Goal: Transaction & Acquisition: Book appointment/travel/reservation

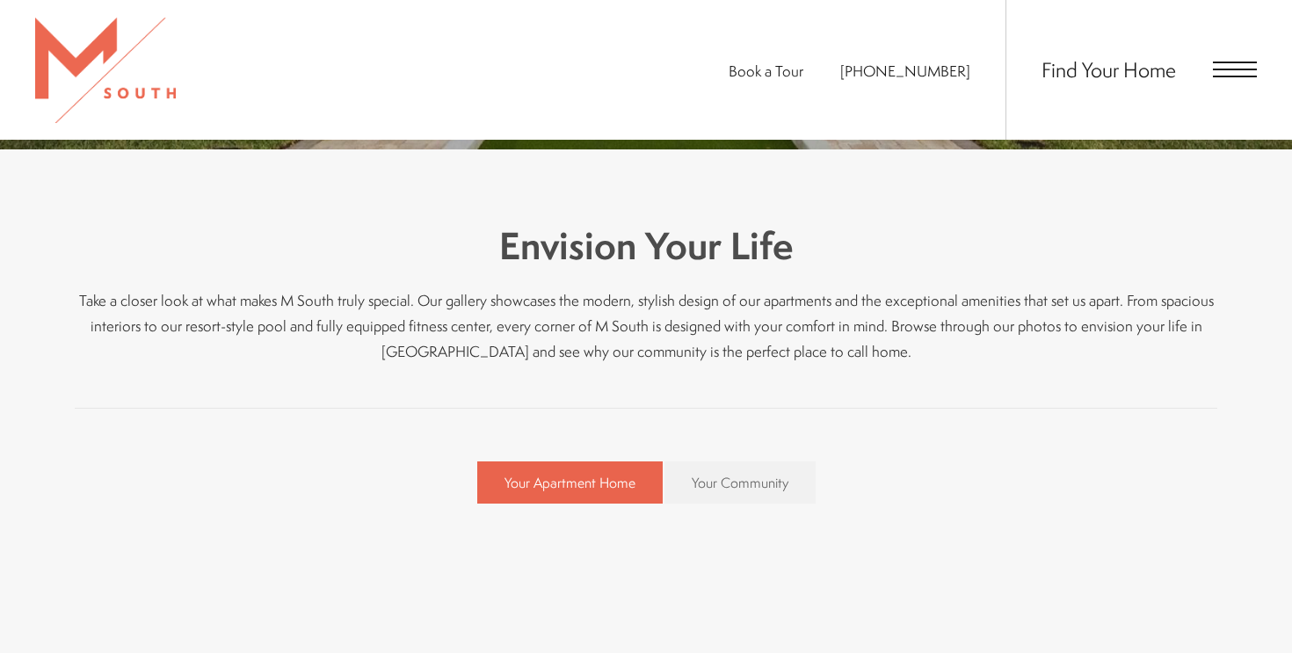
scroll to position [425, 0]
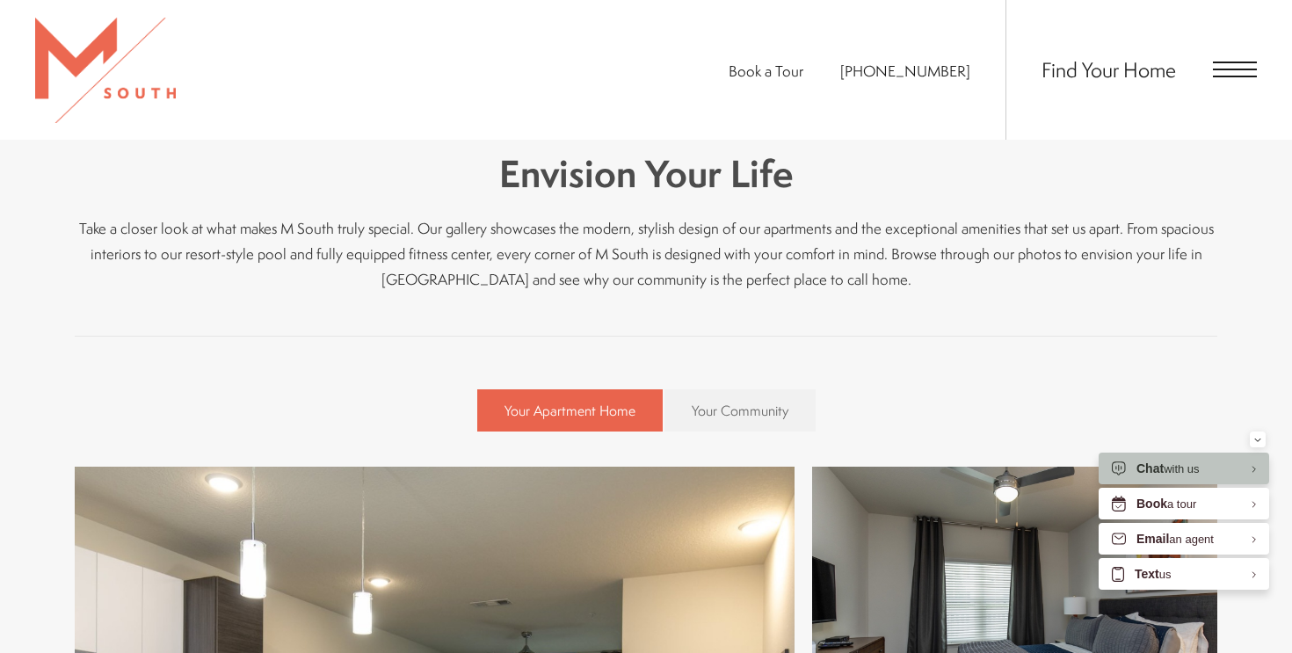
click at [1213, 64] on span "Open Menu" at bounding box center [1235, 70] width 44 height 16
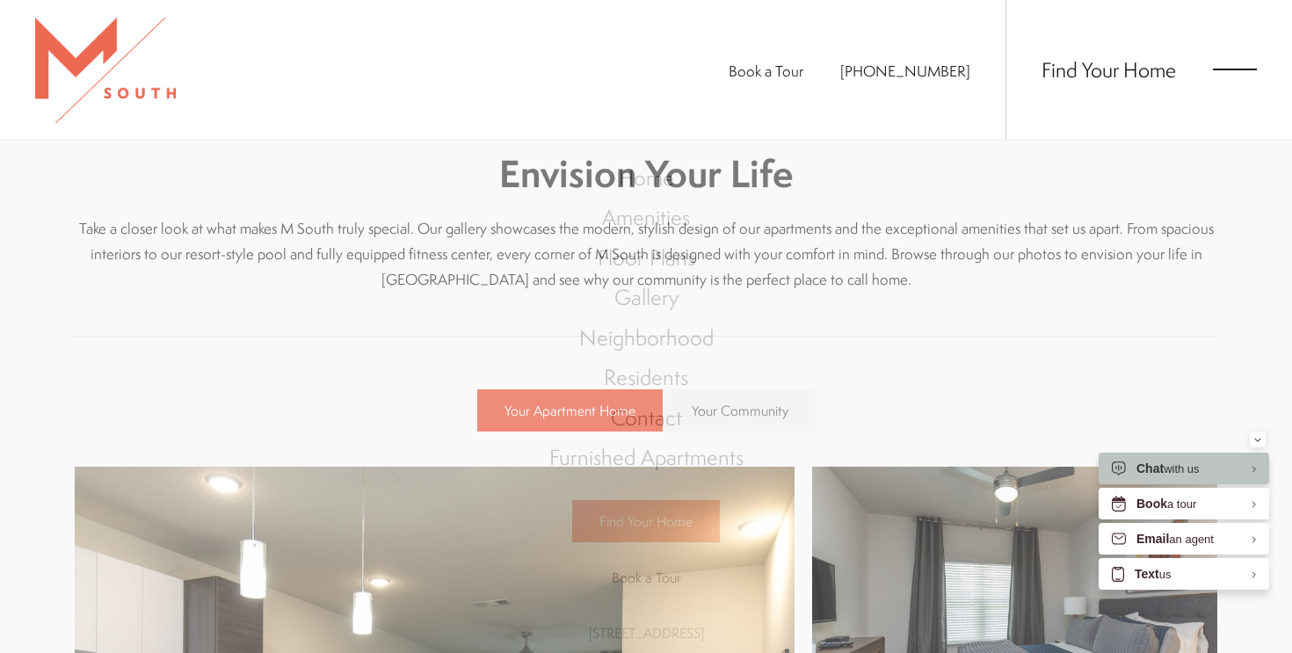
scroll to position [0, 0]
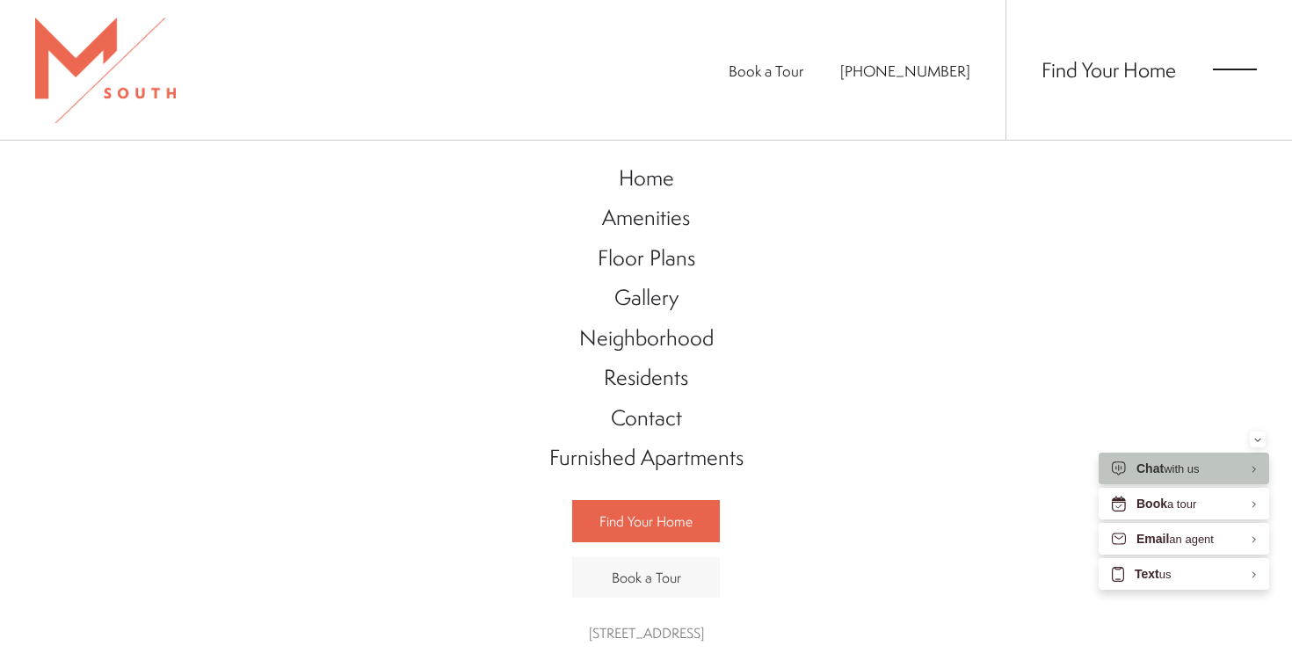
click at [664, 559] on link "Book a Tour" at bounding box center [646, 577] width 148 height 40
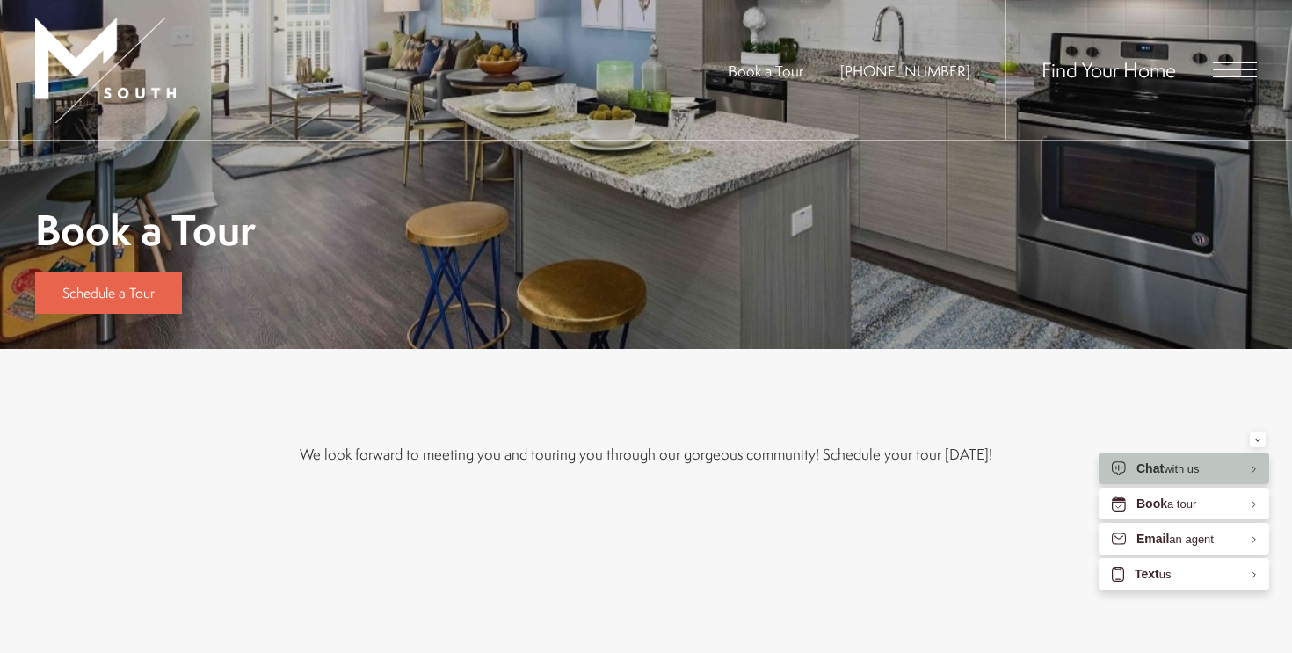
scroll to position [40, 0]
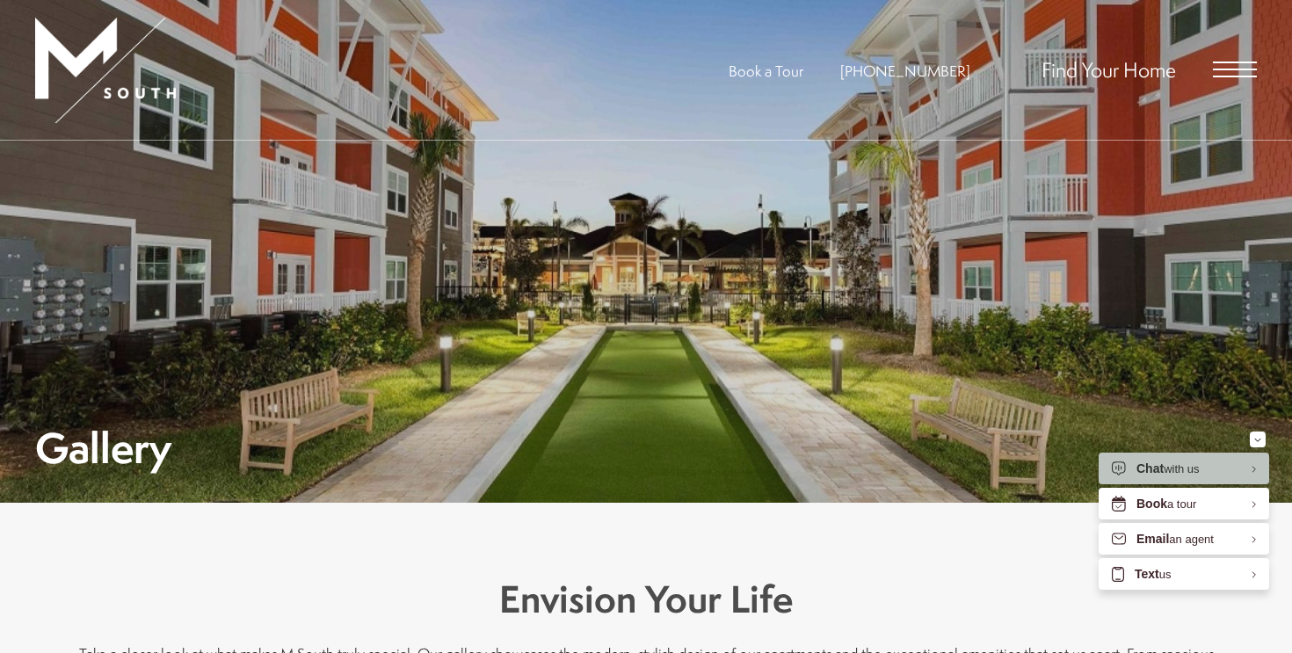
click at [1232, 63] on span "Open Menu" at bounding box center [1235, 63] width 44 height 2
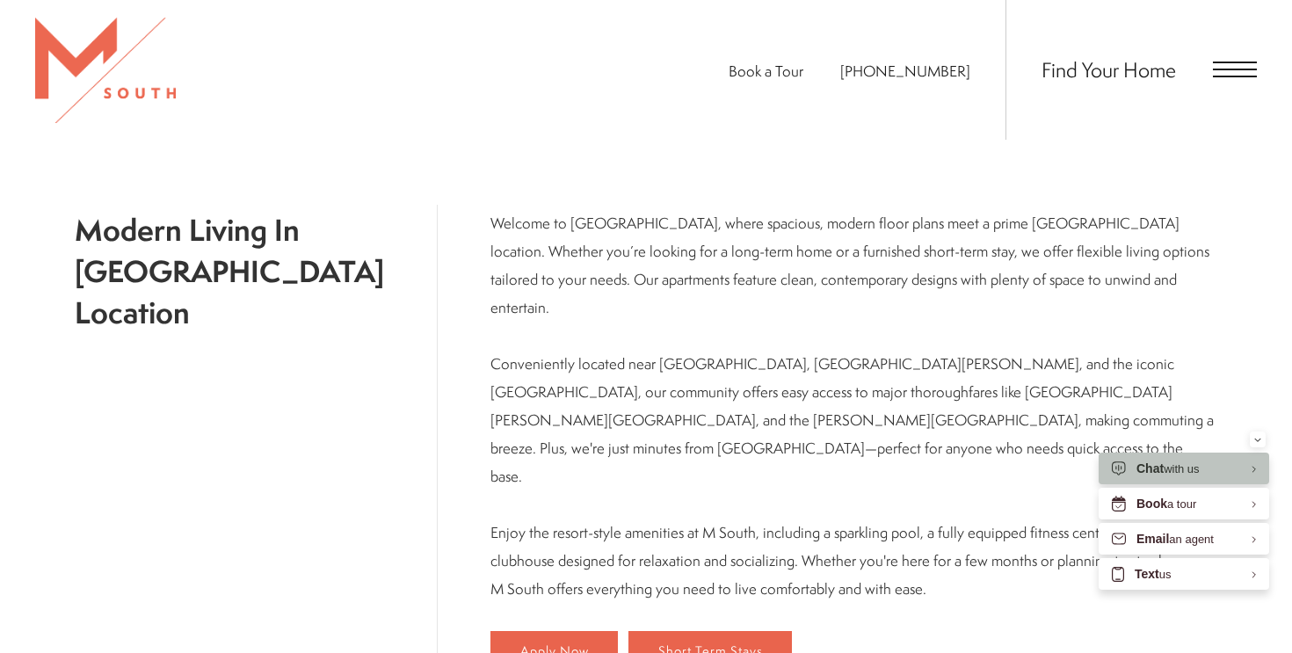
scroll to position [943, 0]
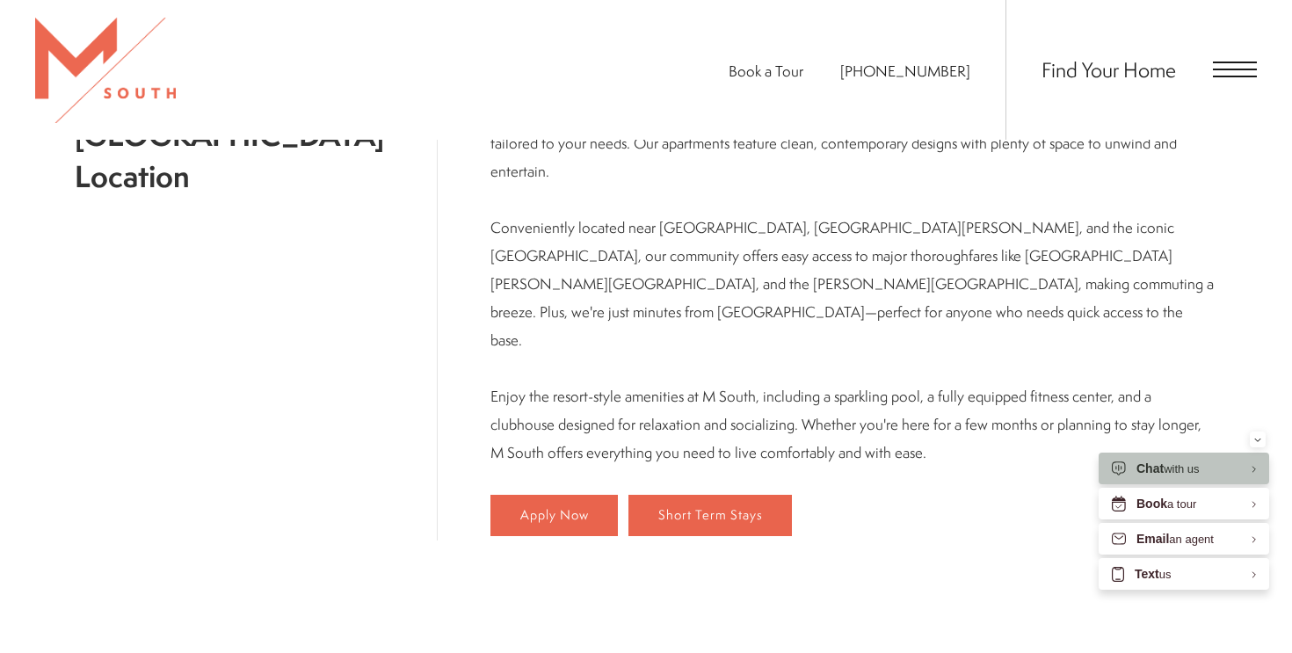
click at [1222, 65] on span "Open Menu" at bounding box center [1235, 70] width 44 height 16
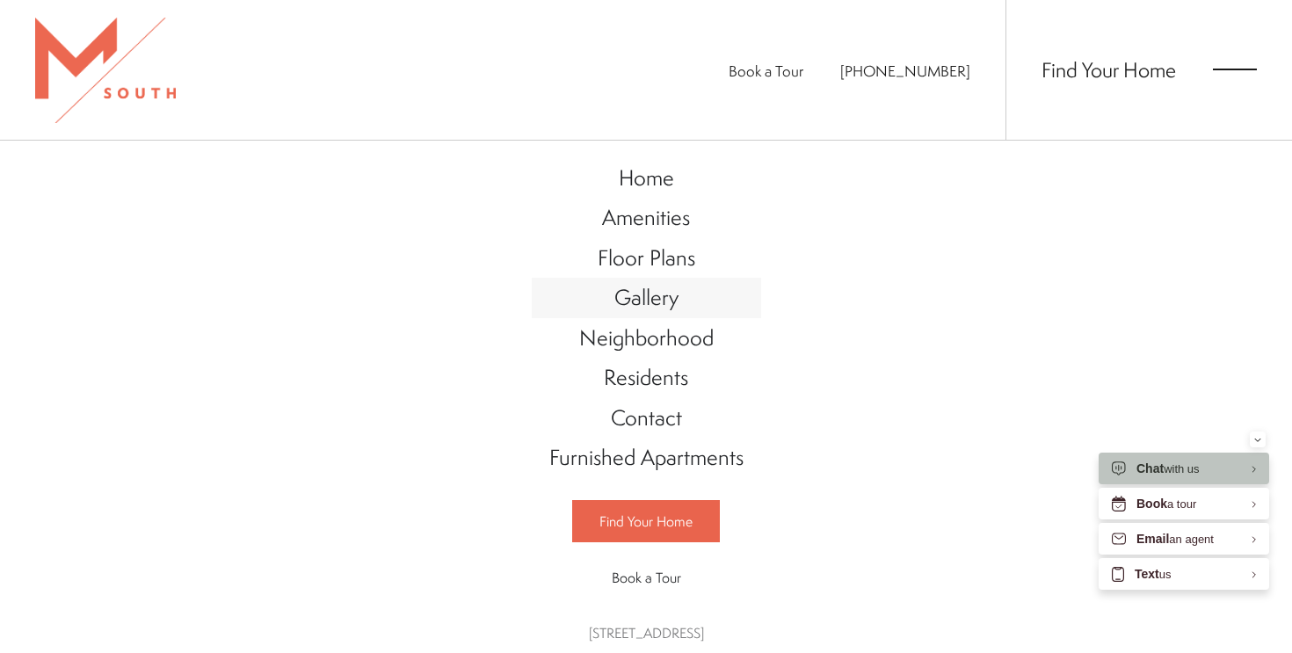
click at [660, 298] on span "Gallery" at bounding box center [646, 297] width 64 height 30
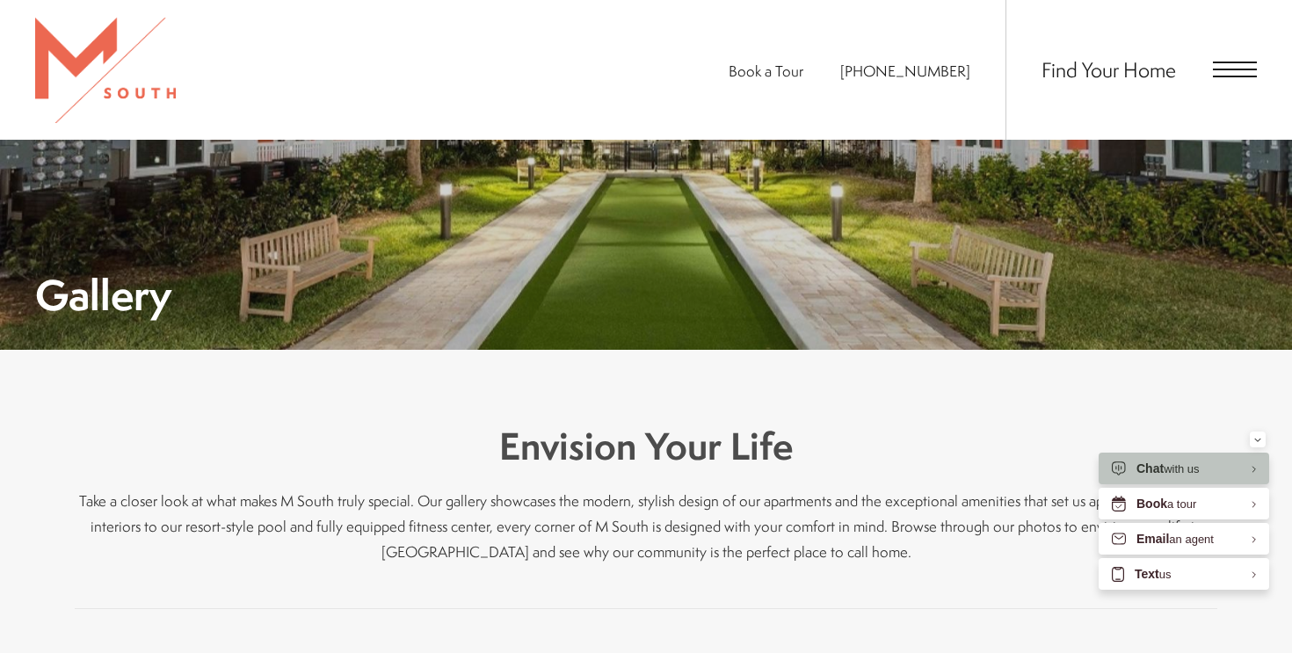
scroll to position [330, 0]
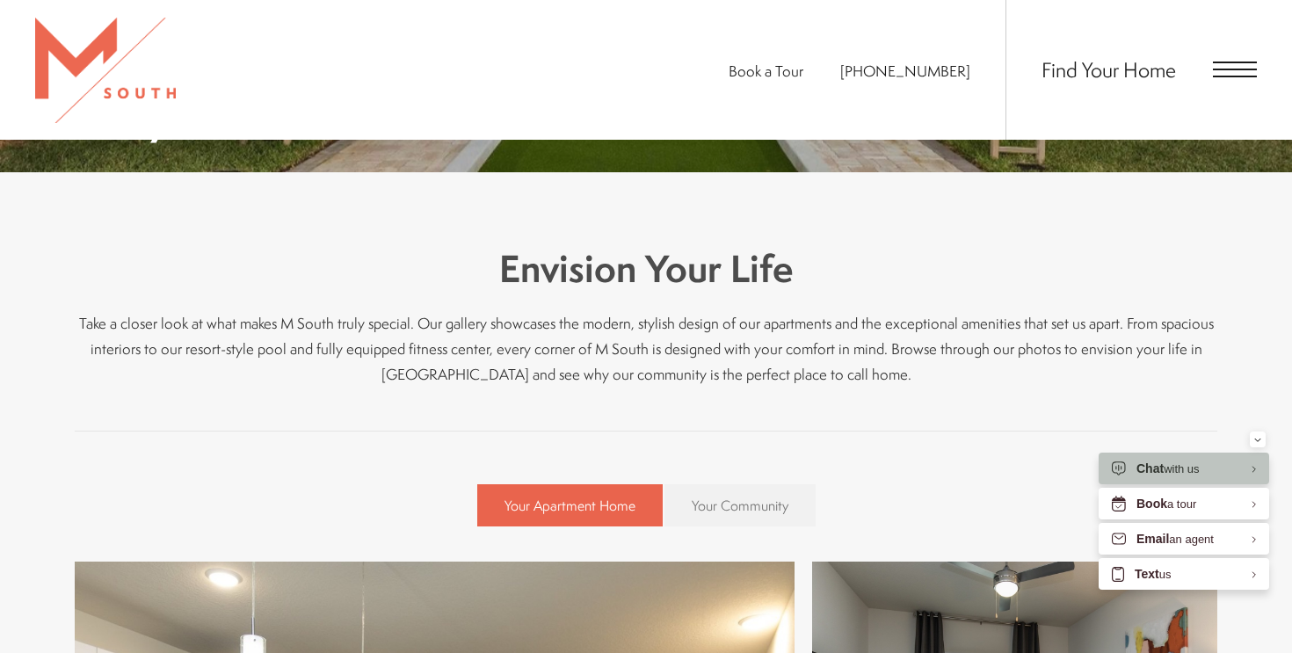
click at [725, 497] on span "Your Community" at bounding box center [740, 505] width 97 height 19
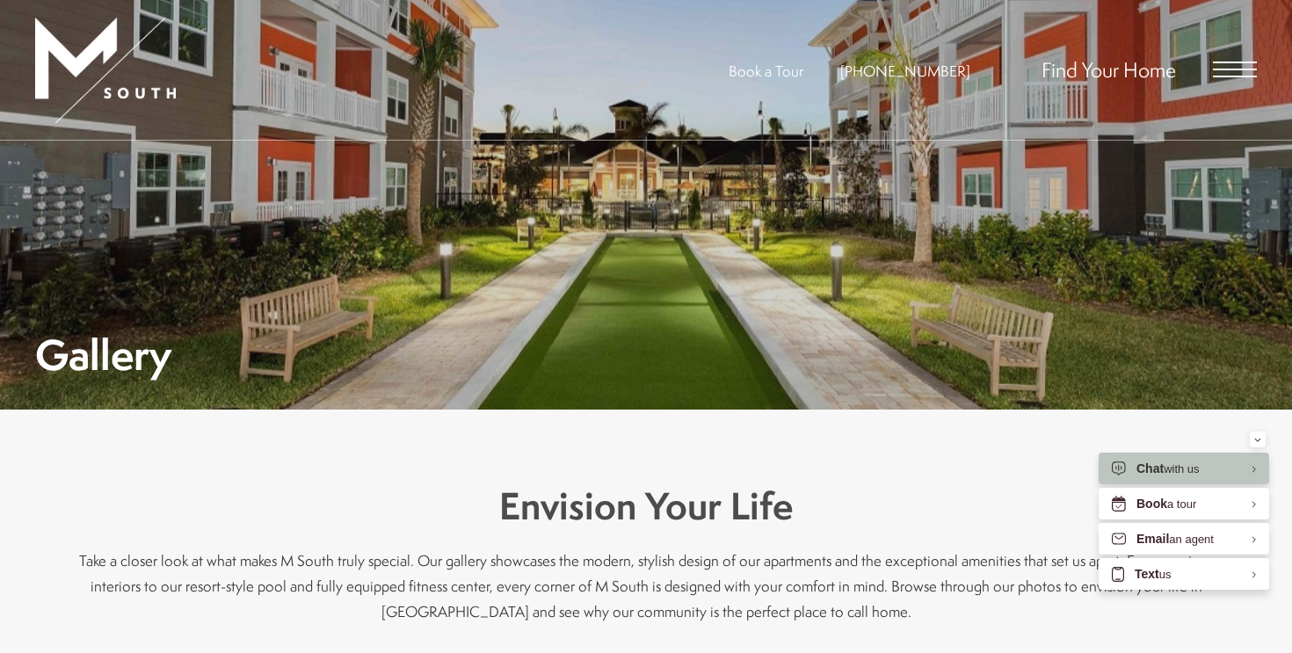
scroll to position [0, 0]
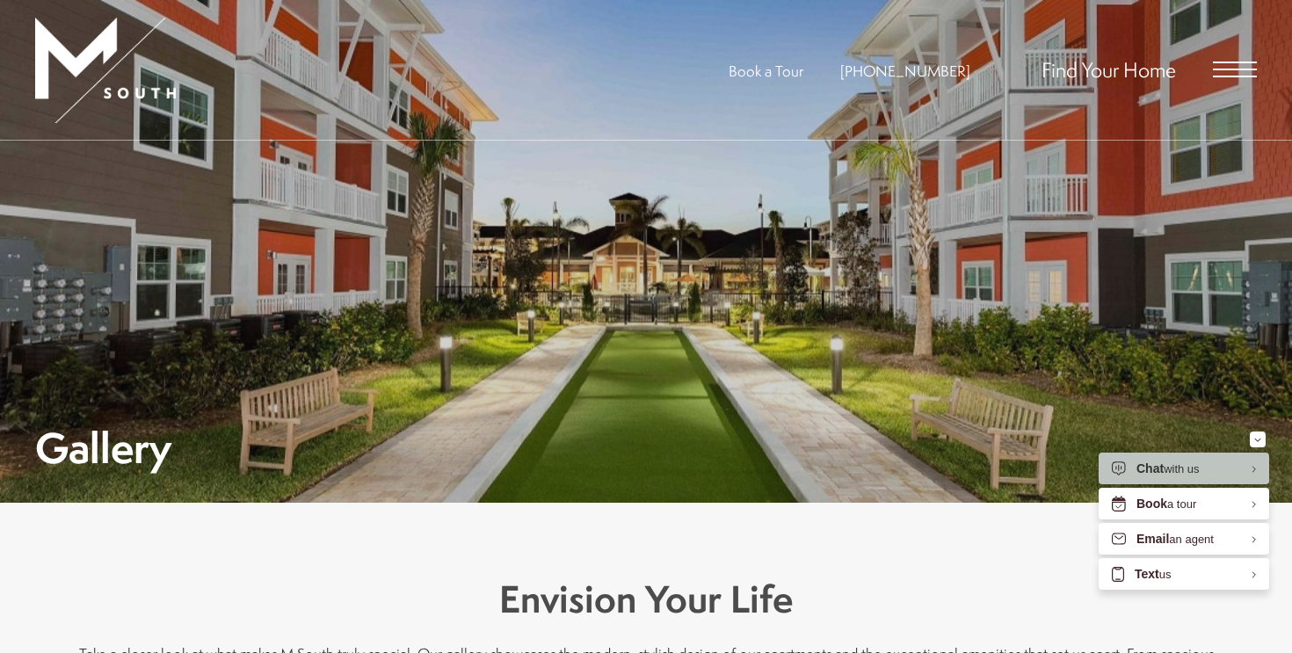
click at [1243, 60] on div "Find Your Home" at bounding box center [1130, 70] width 251 height 140
click at [1228, 82] on div "Find Your Home" at bounding box center [1130, 70] width 251 height 140
click at [1236, 70] on span "Open Menu" at bounding box center [1235, 70] width 44 height 2
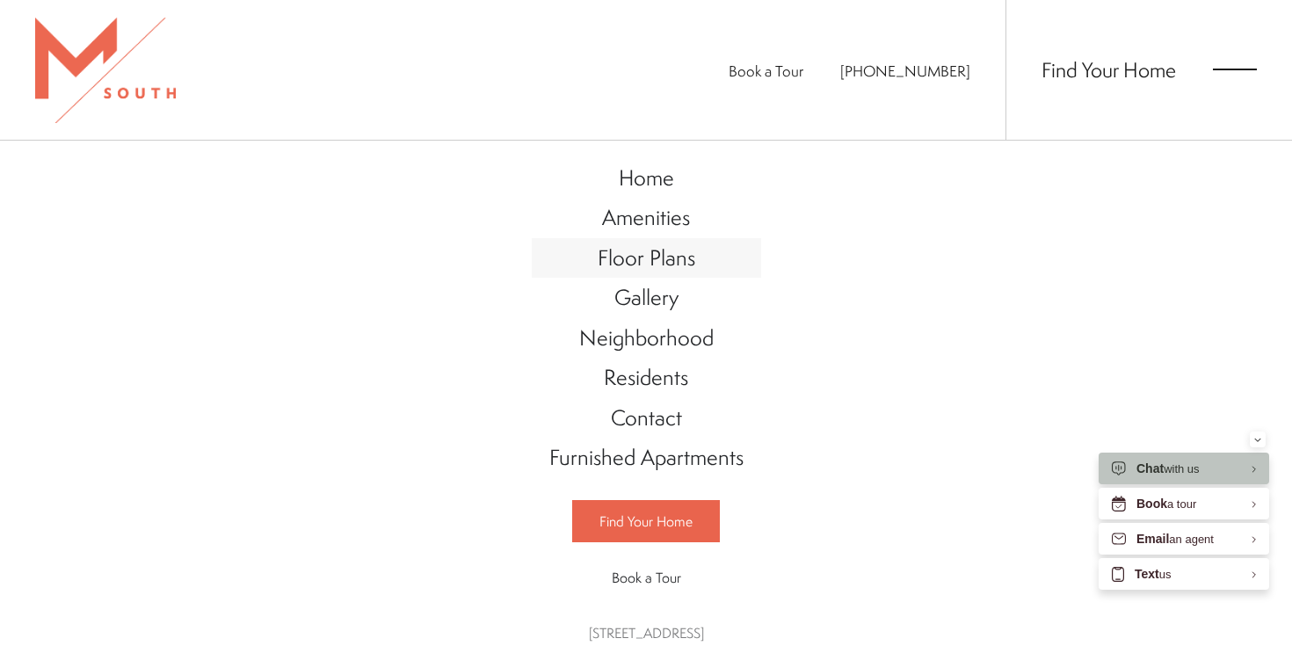
click at [637, 264] on span "Floor Plans" at bounding box center [647, 258] width 98 height 30
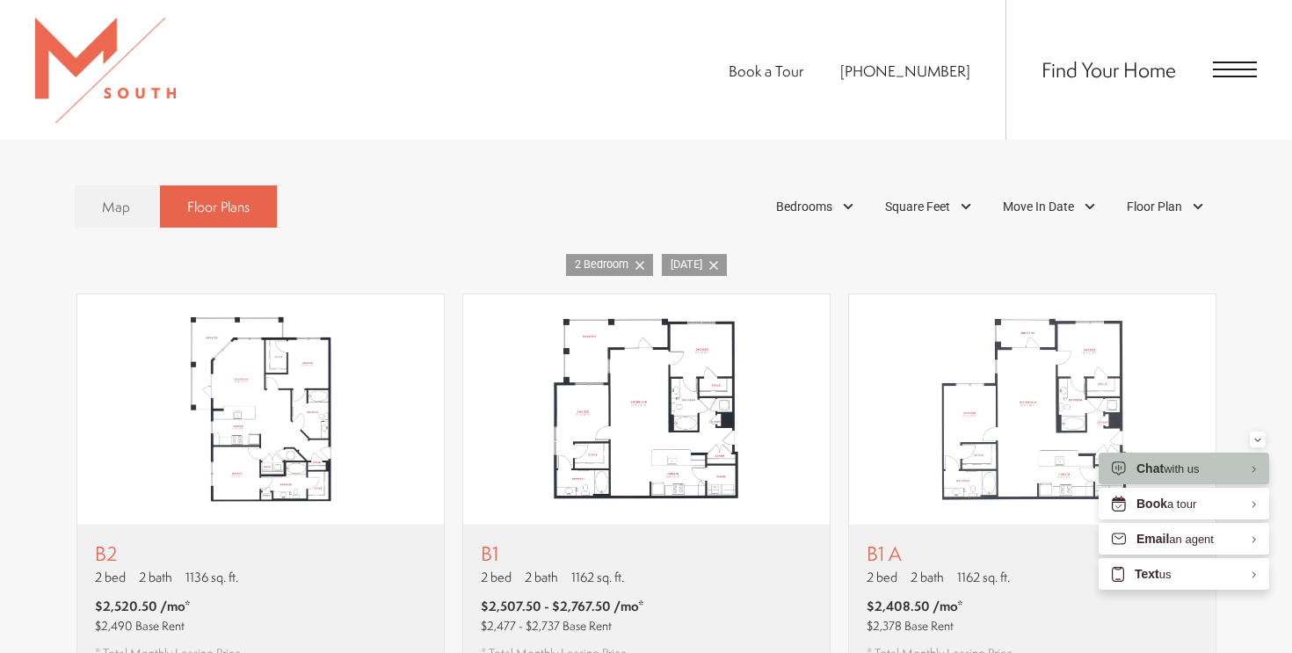
scroll to position [1133, 0]
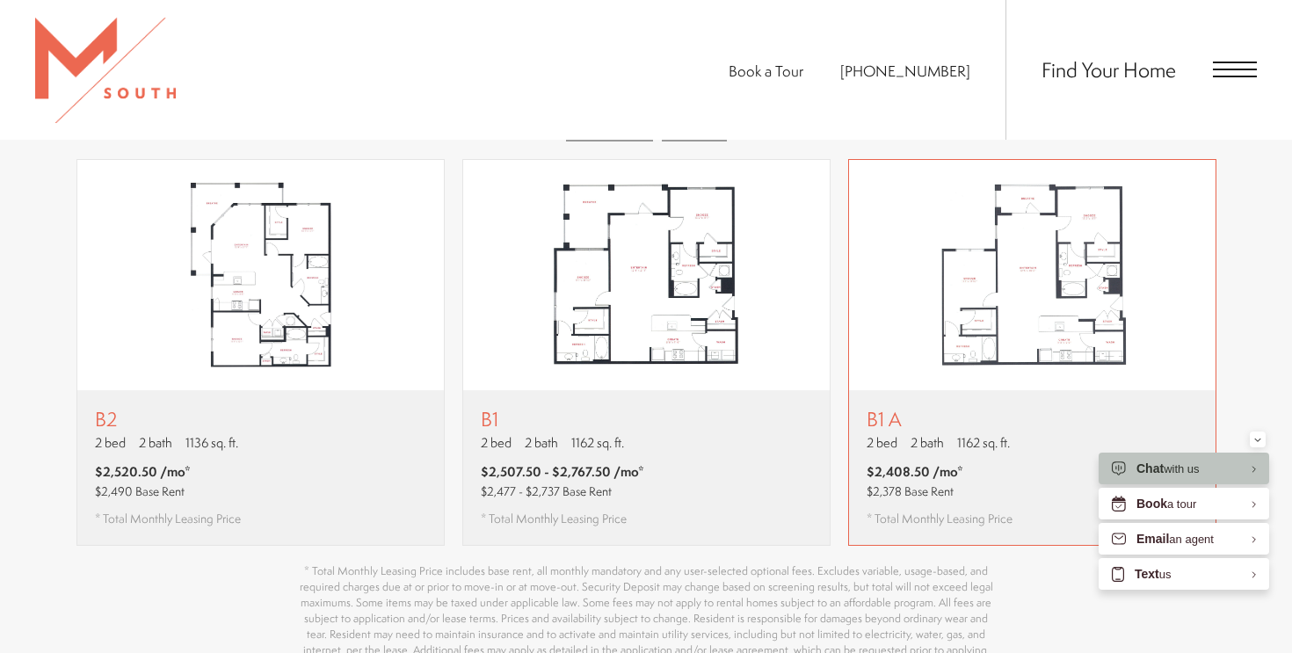
click at [889, 433] on span "2 bed" at bounding box center [882, 442] width 31 height 18
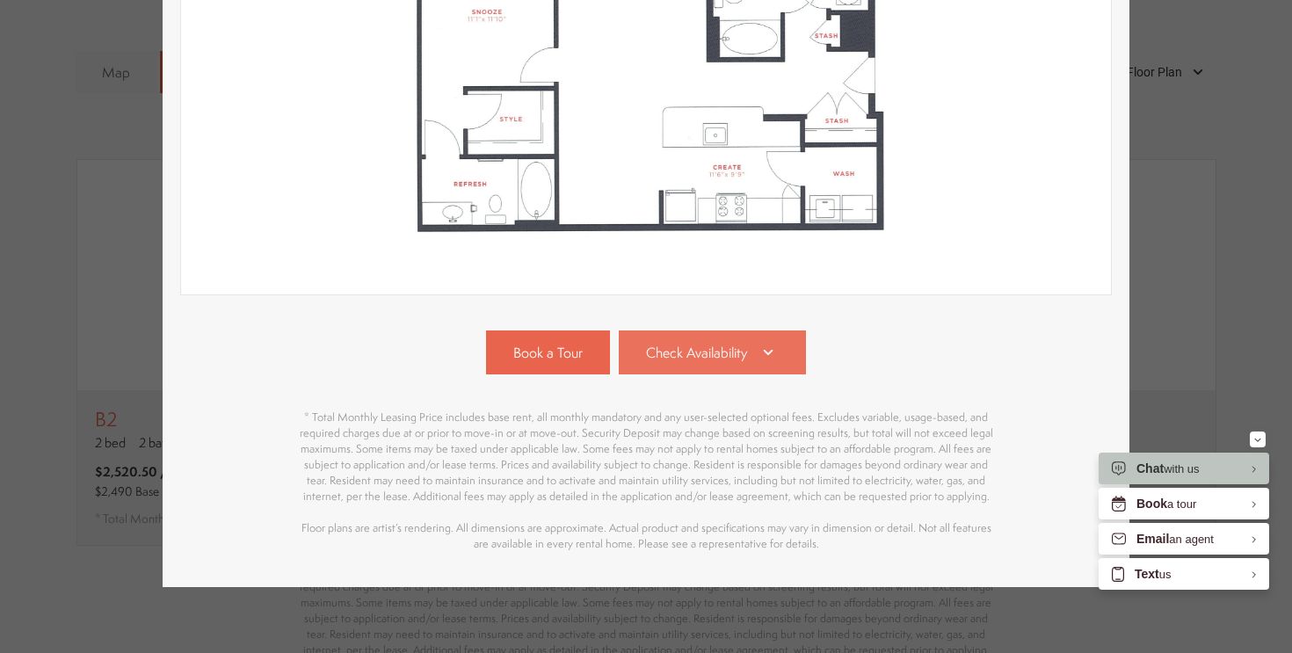
scroll to position [490, 0]
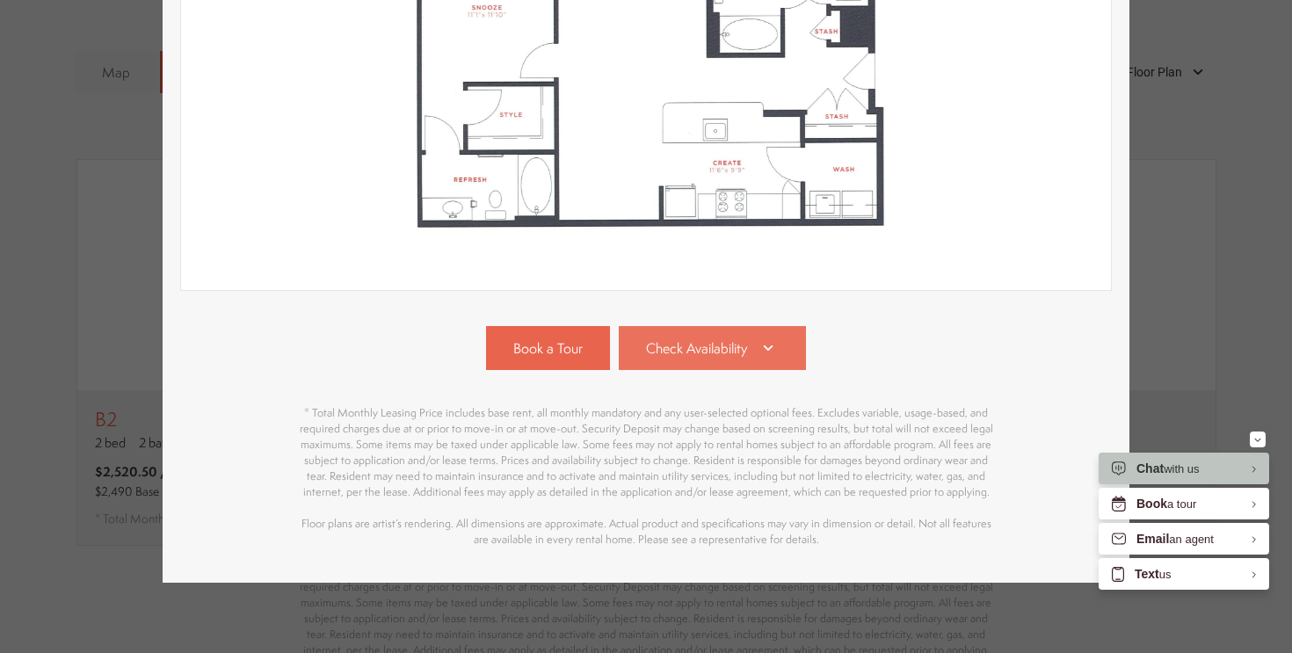
click at [708, 351] on span "Check Availability" at bounding box center [696, 348] width 101 height 20
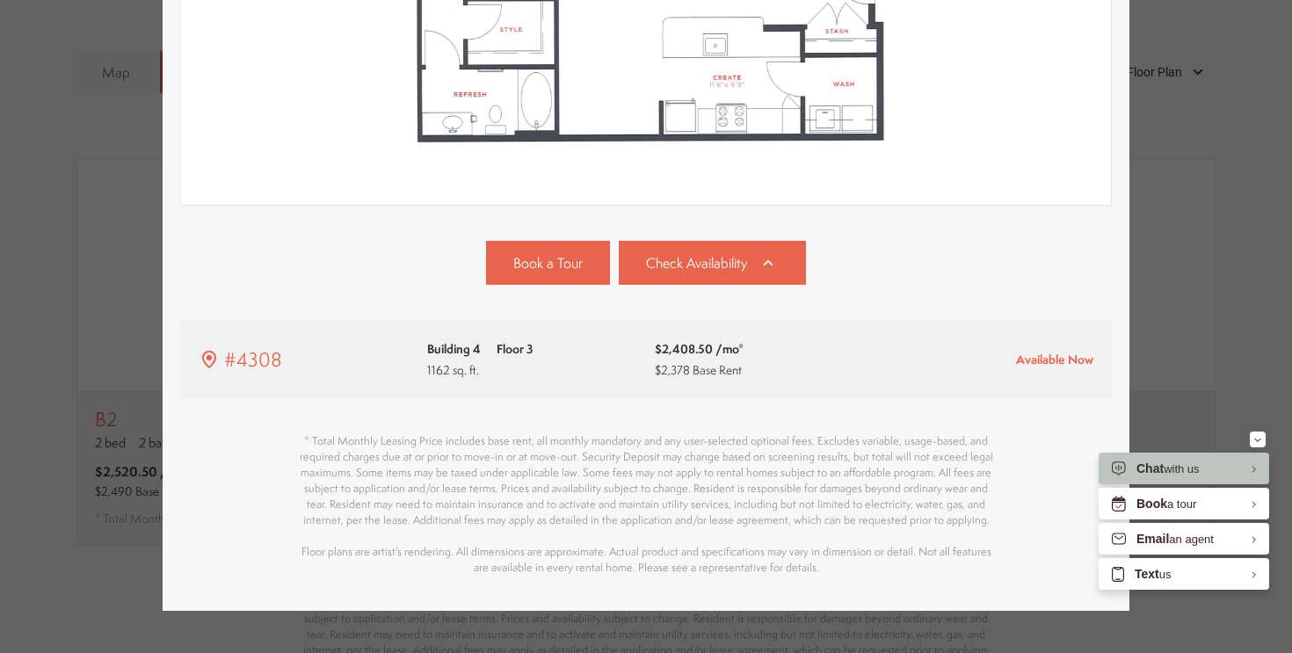
scroll to position [604, 0]
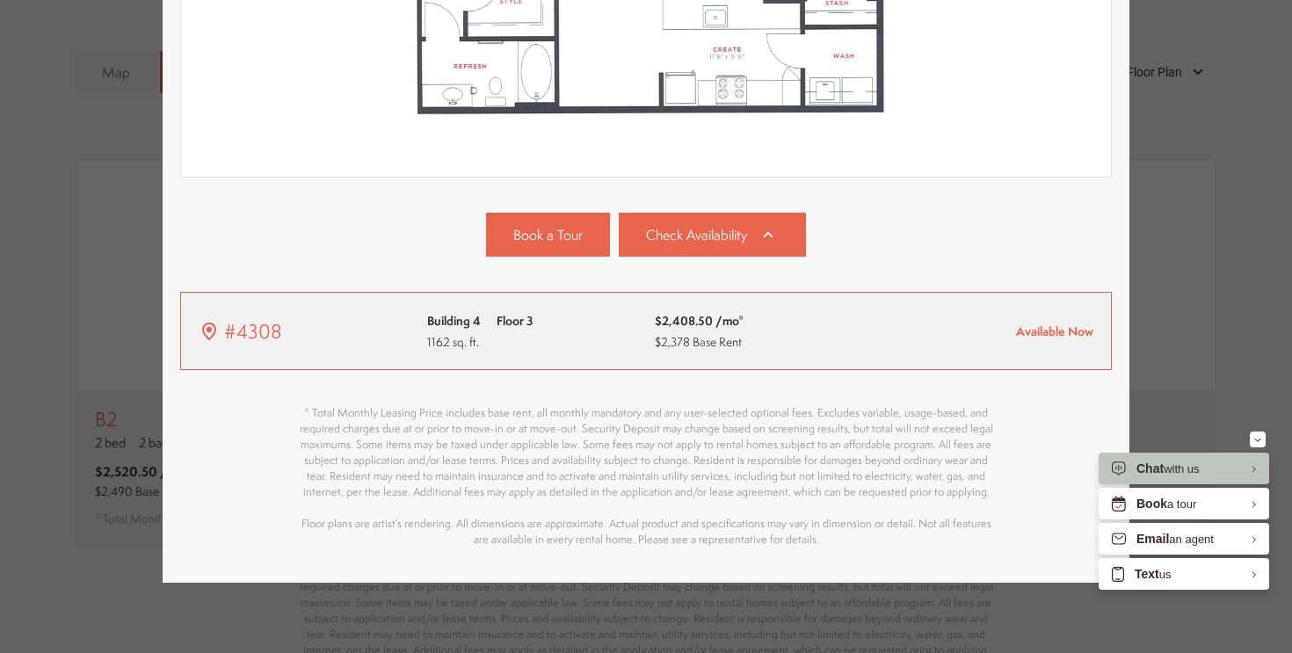
click at [673, 329] on span "$2,408.50 /mo*" at bounding box center [699, 320] width 89 height 21
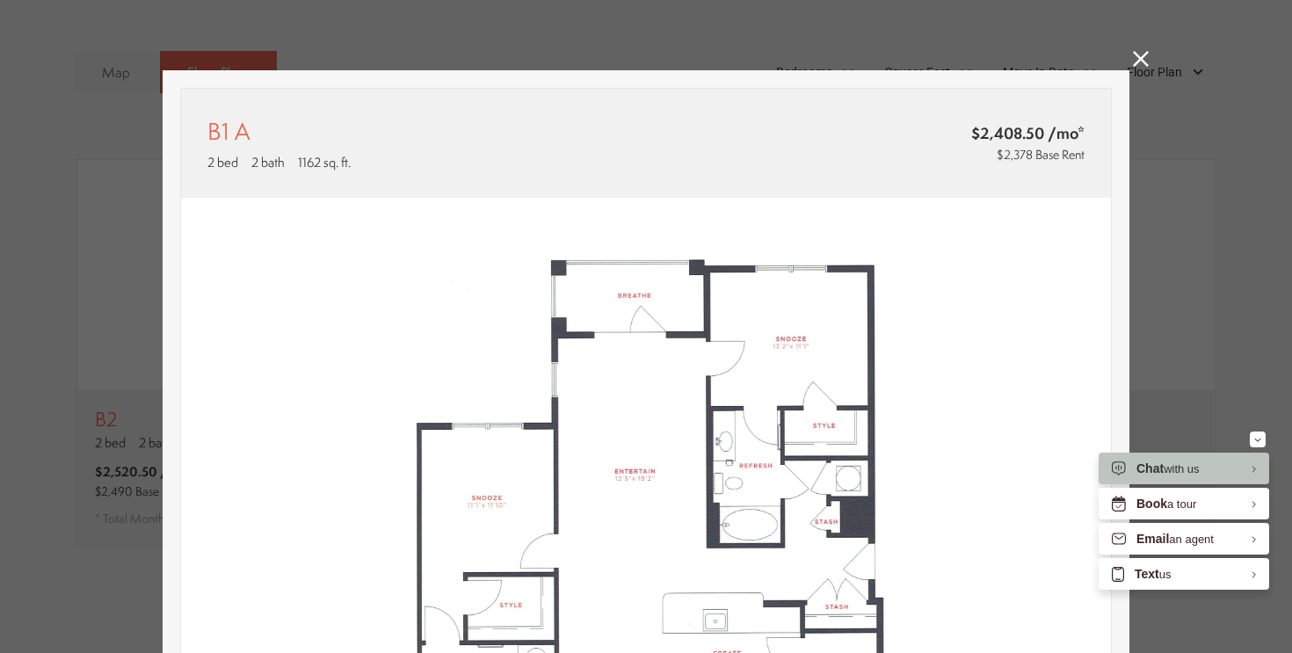
scroll to position [1133, 0]
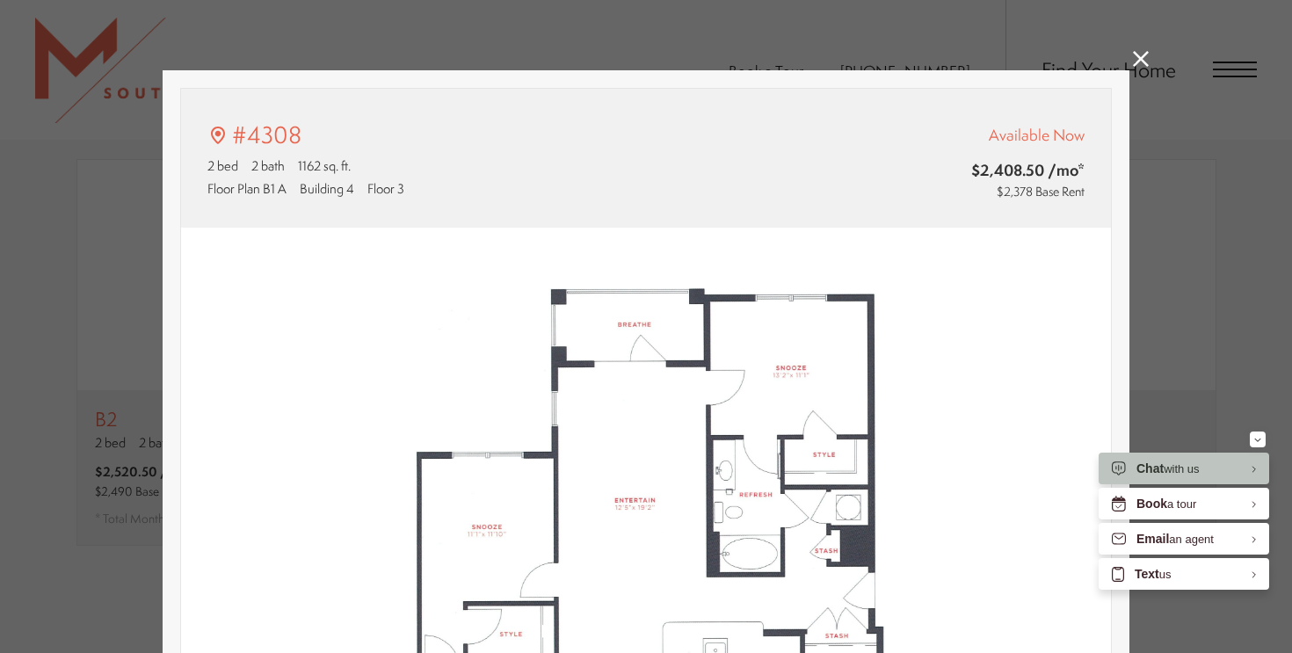
type input "**********"
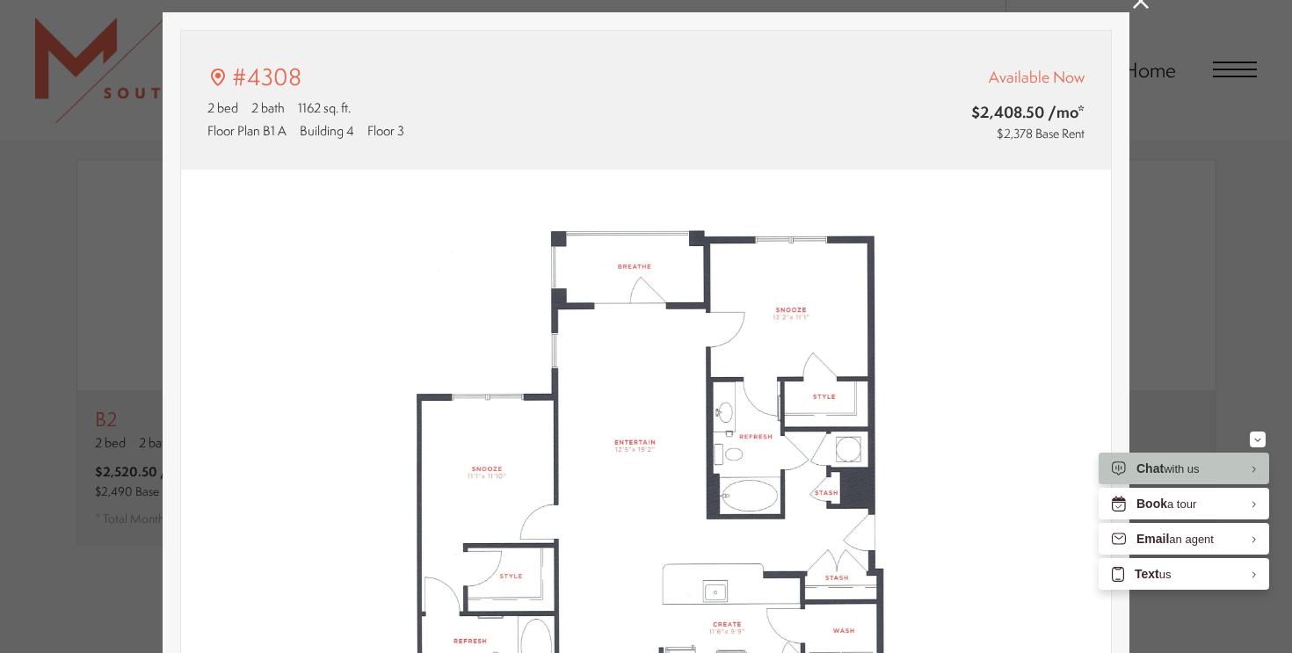
scroll to position [60, 0]
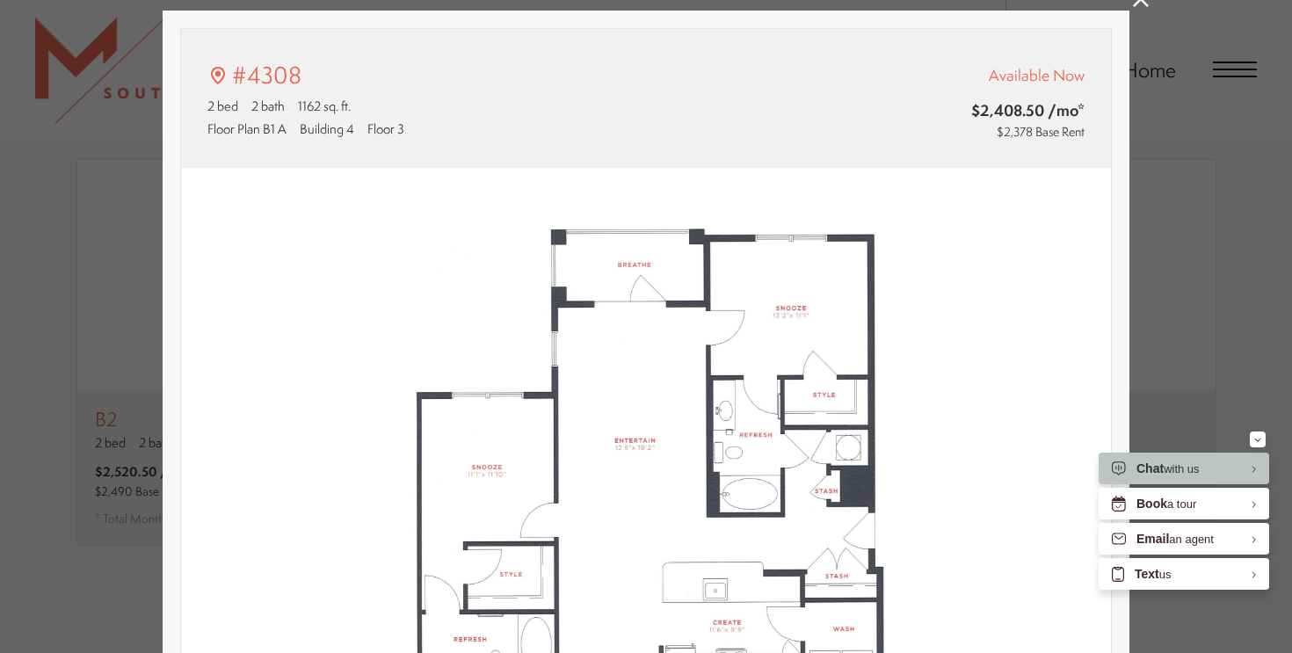
click at [1137, 7] on link at bounding box center [1141, 1] width 16 height 20
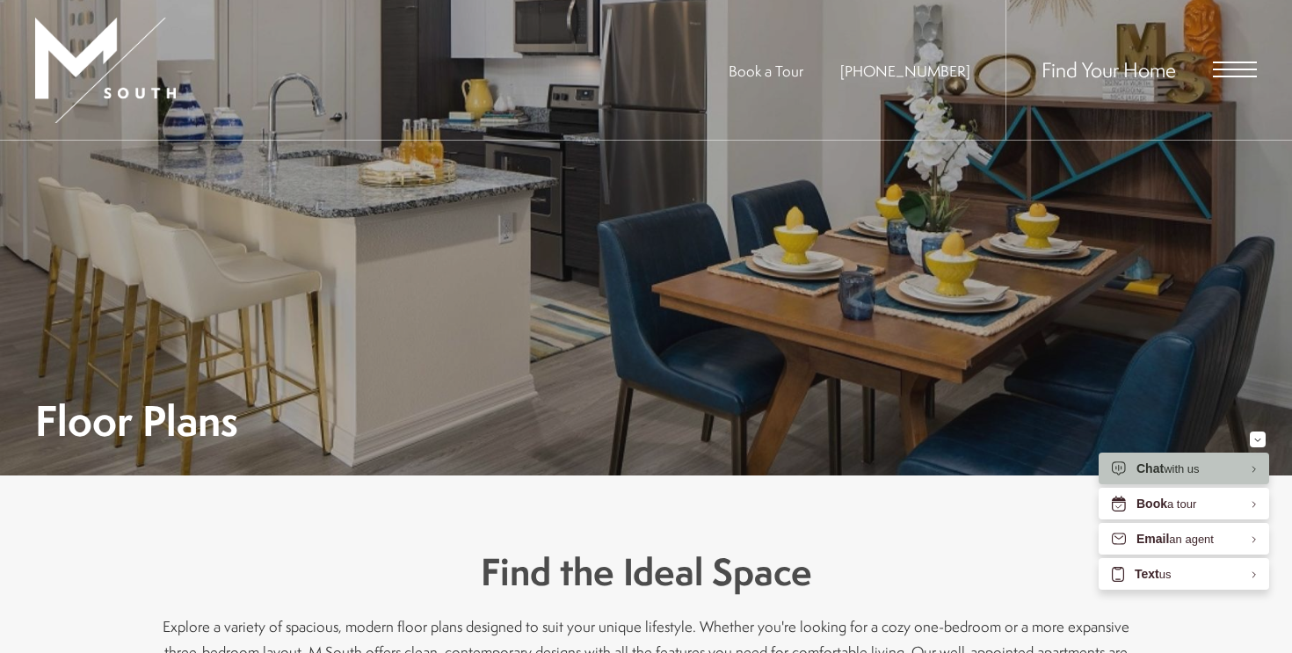
scroll to position [0, 0]
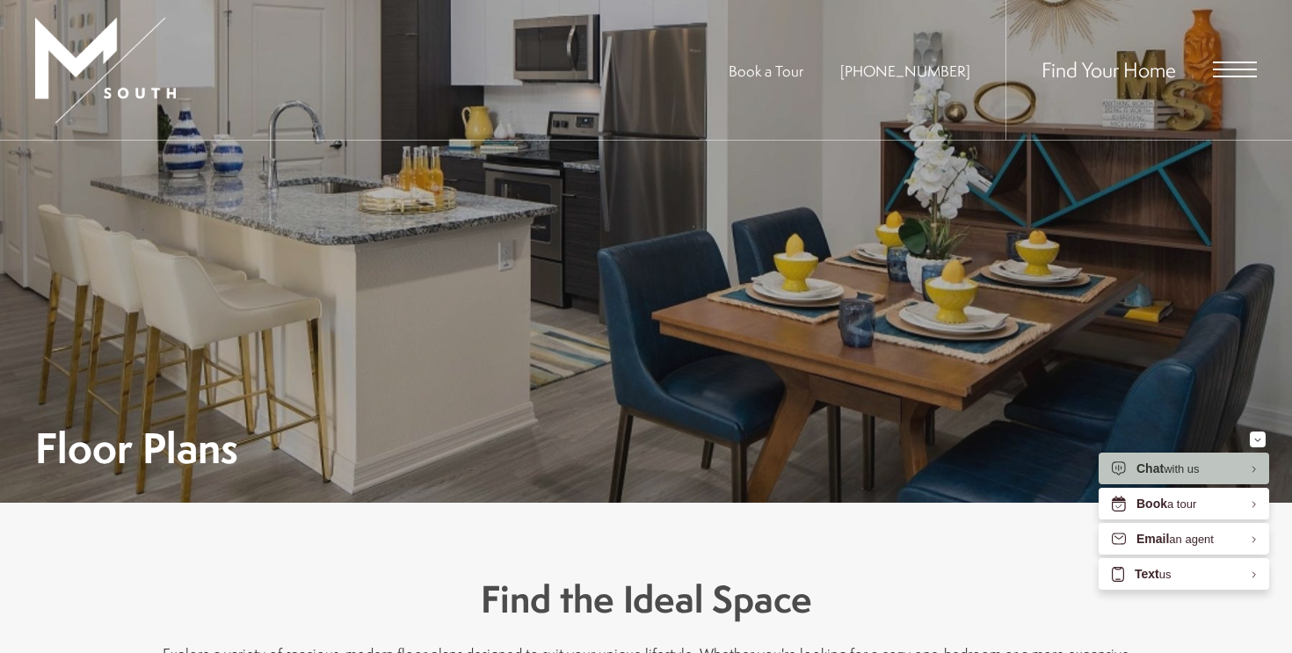
click at [1233, 76] on span "Open Menu" at bounding box center [1235, 77] width 44 height 2
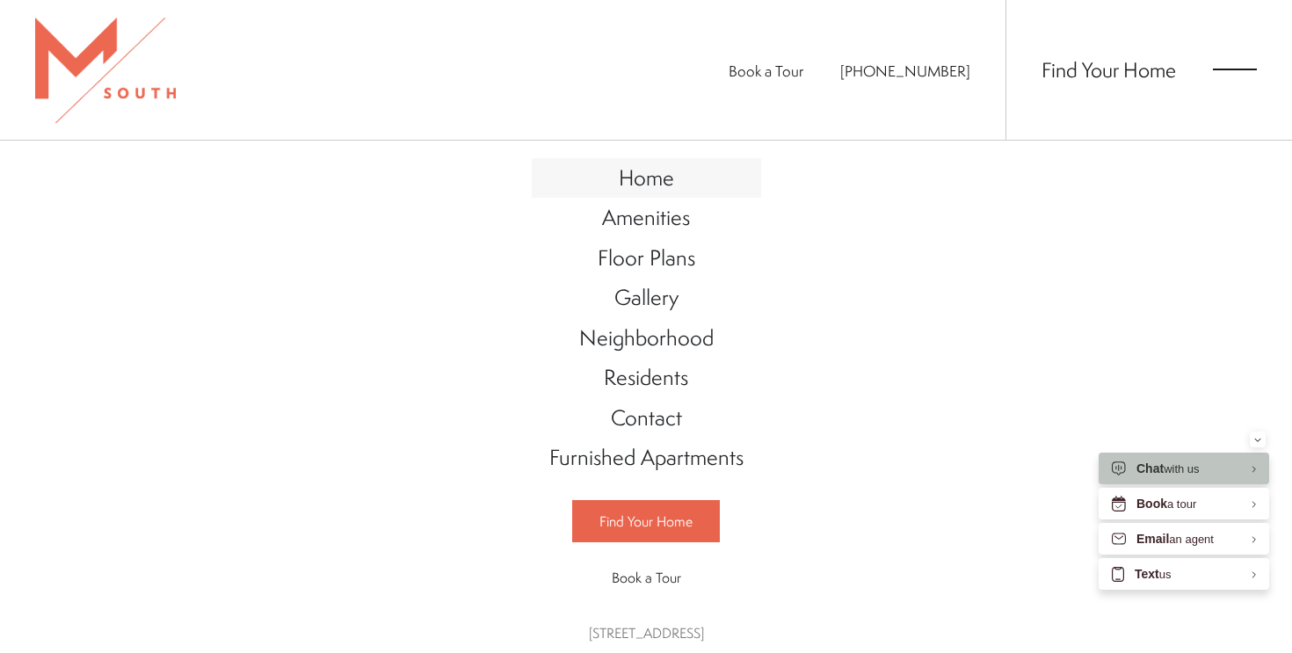
click at [674, 174] on link "Home" at bounding box center [646, 178] width 229 height 40
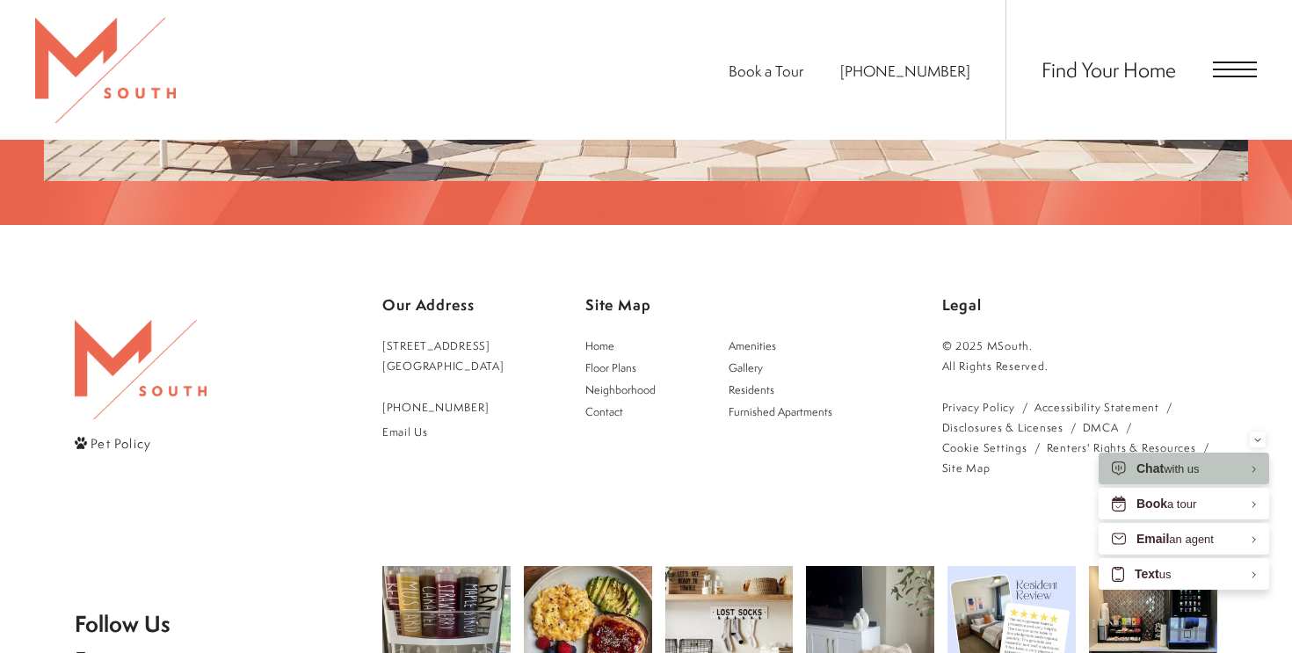
scroll to position [3082, 0]
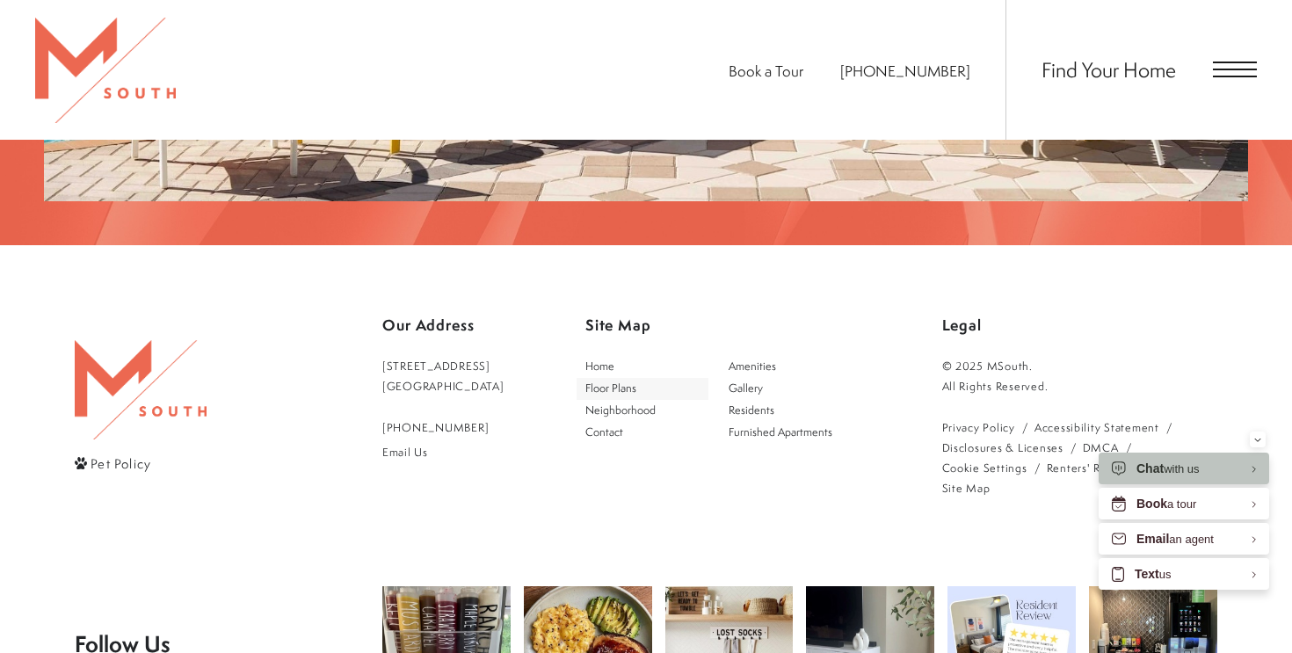
click at [636, 381] on span "Floor Plans" at bounding box center [610, 388] width 51 height 15
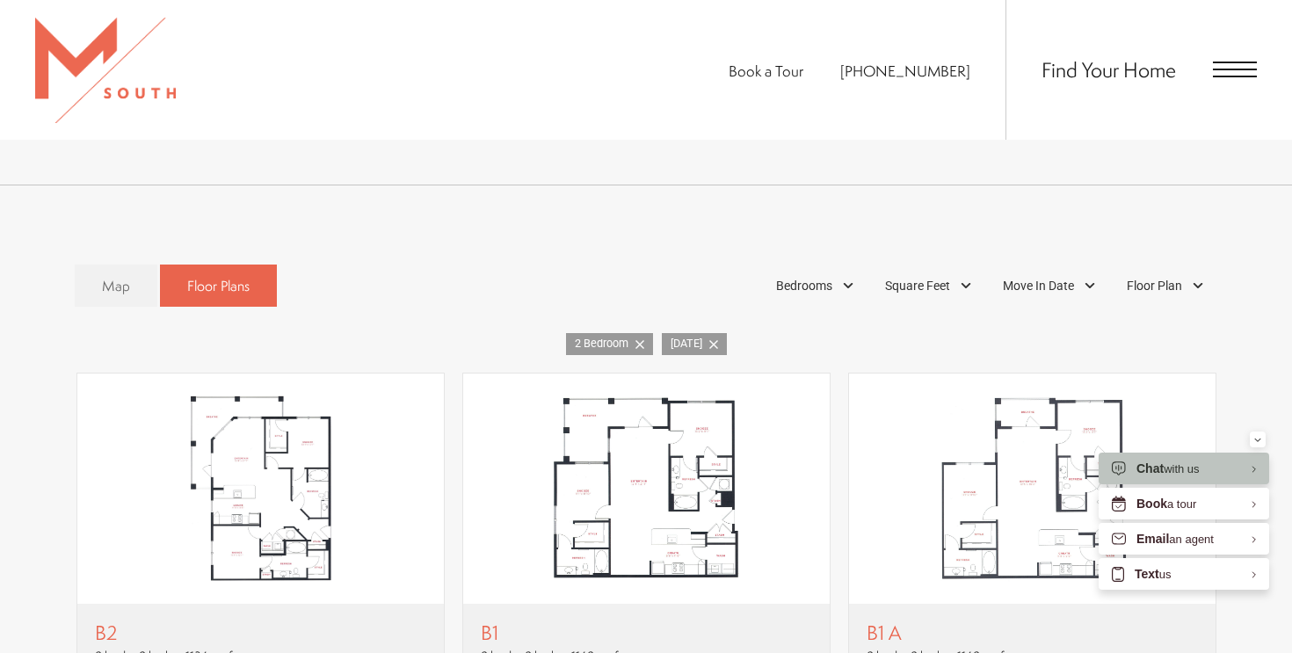
scroll to position [908, 0]
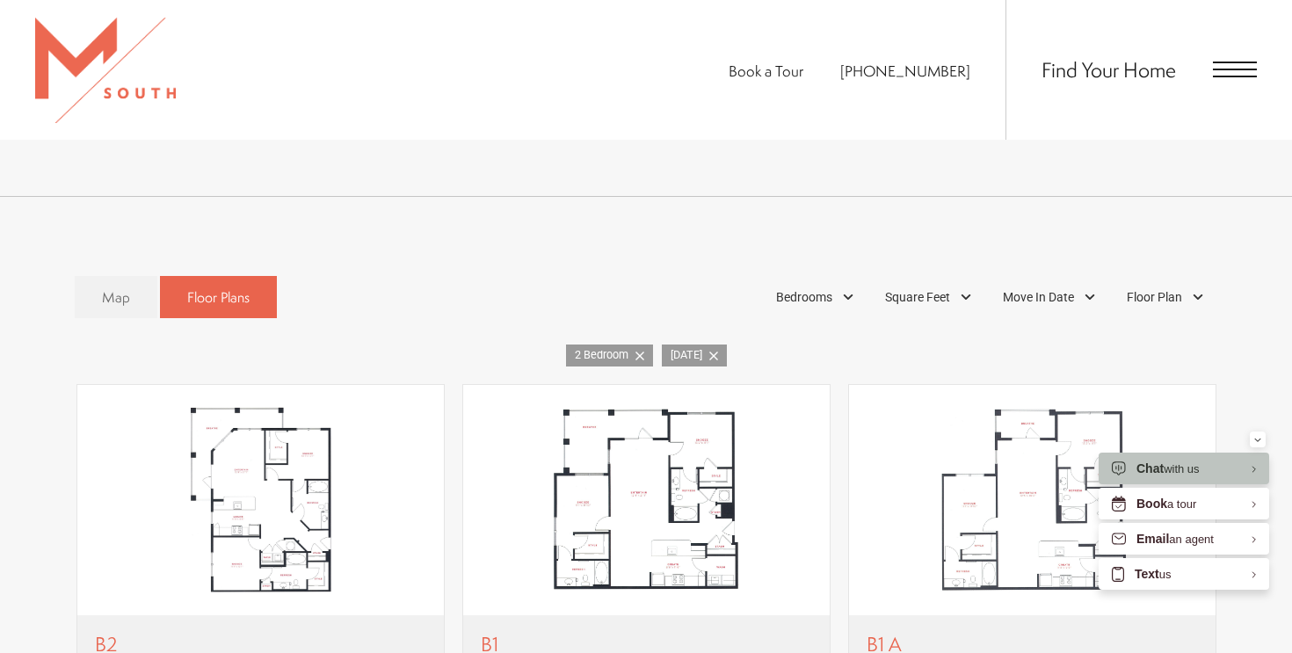
click at [790, 69] on span "Book a Tour" at bounding box center [766, 71] width 75 height 20
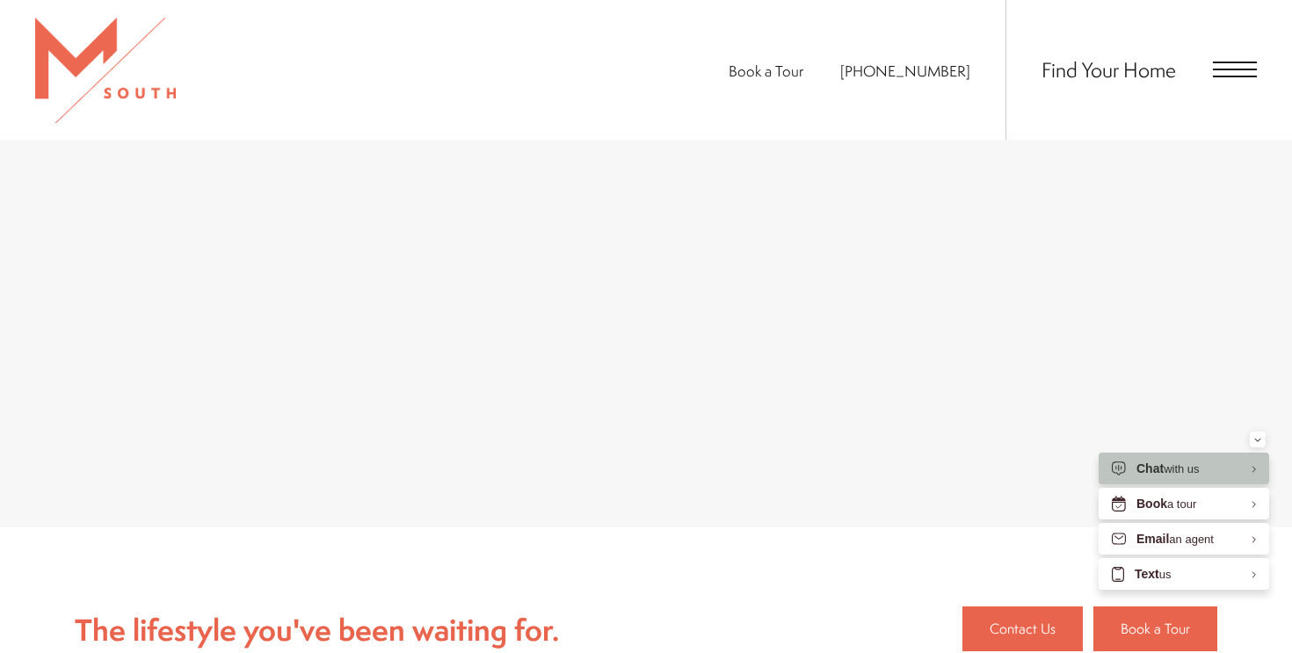
scroll to position [577, 0]
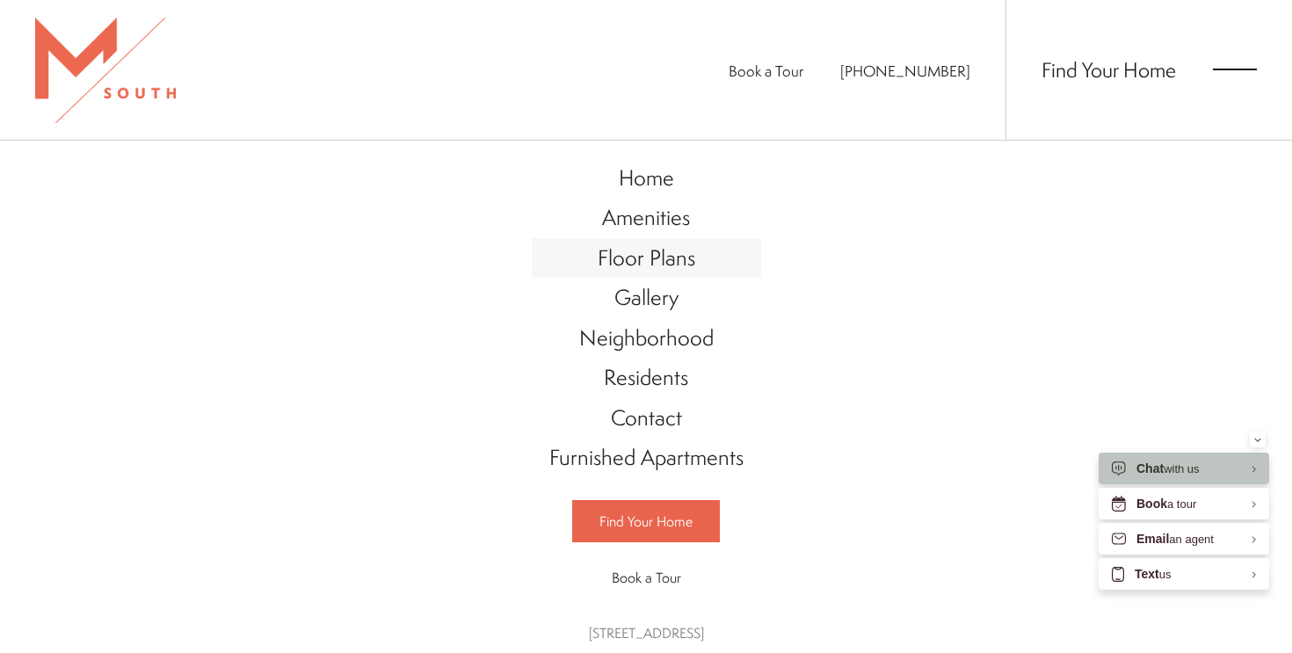
click at [657, 254] on span "Floor Plans" at bounding box center [647, 258] width 98 height 30
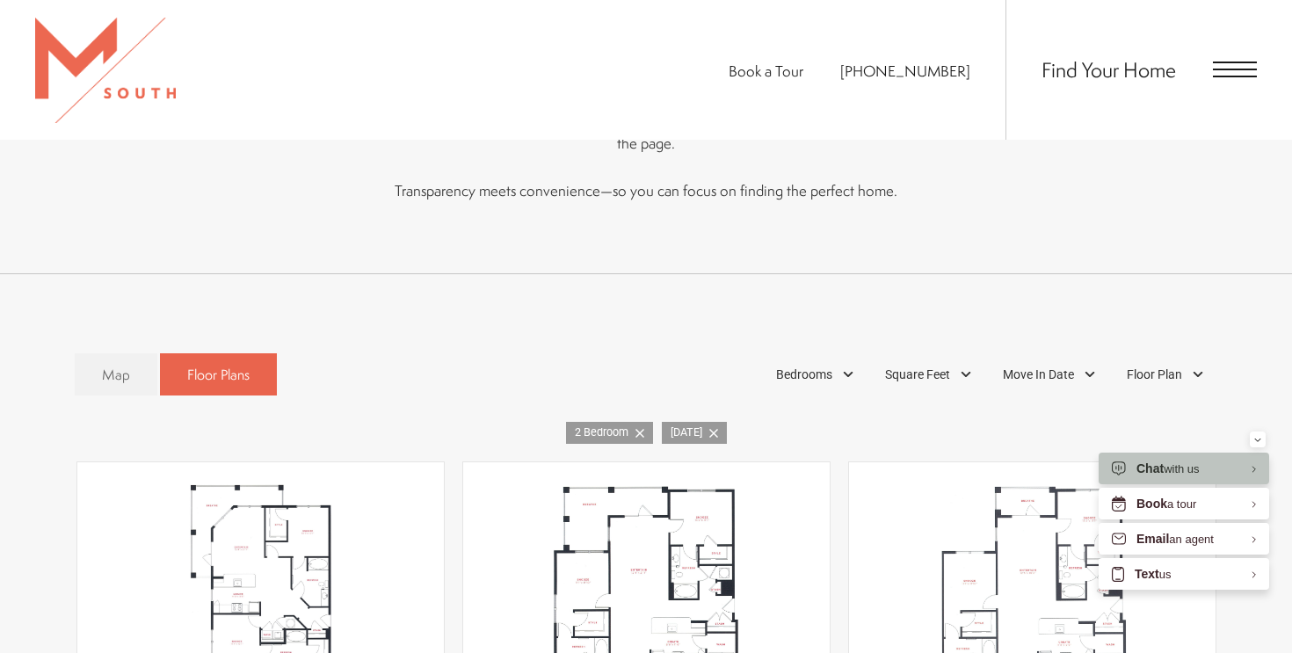
scroll to position [1042, 0]
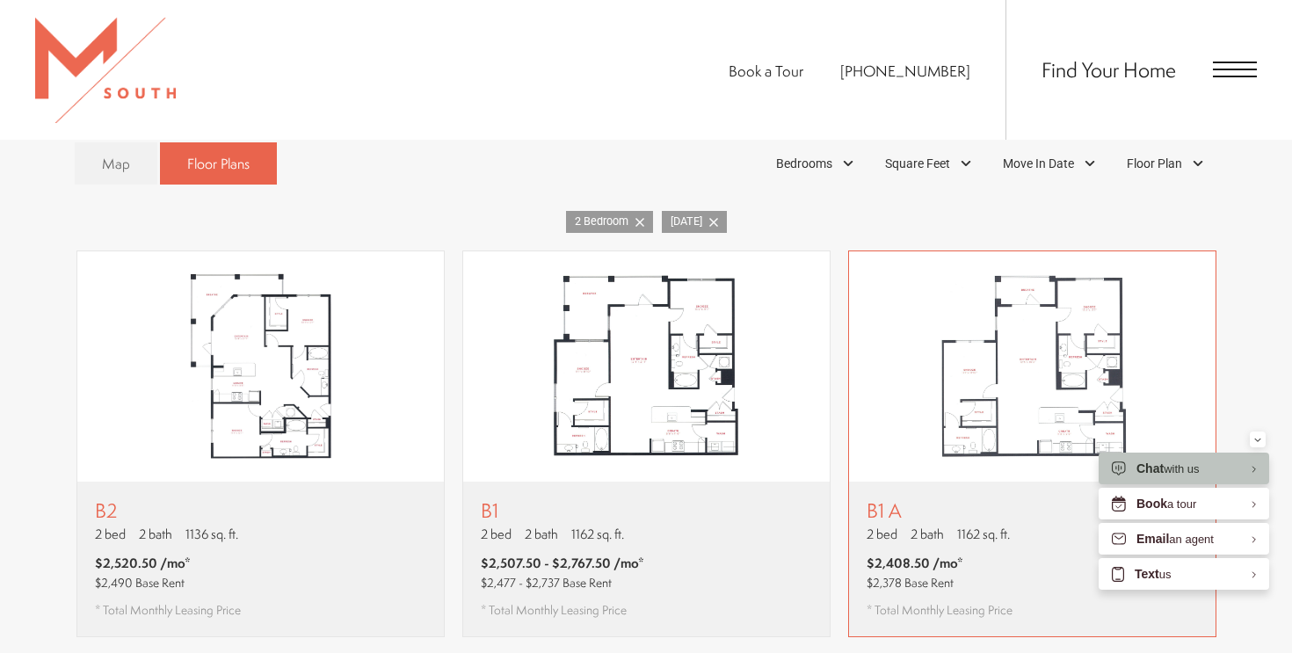
click at [946, 404] on img "View floor plan B1 A" at bounding box center [1032, 366] width 367 height 230
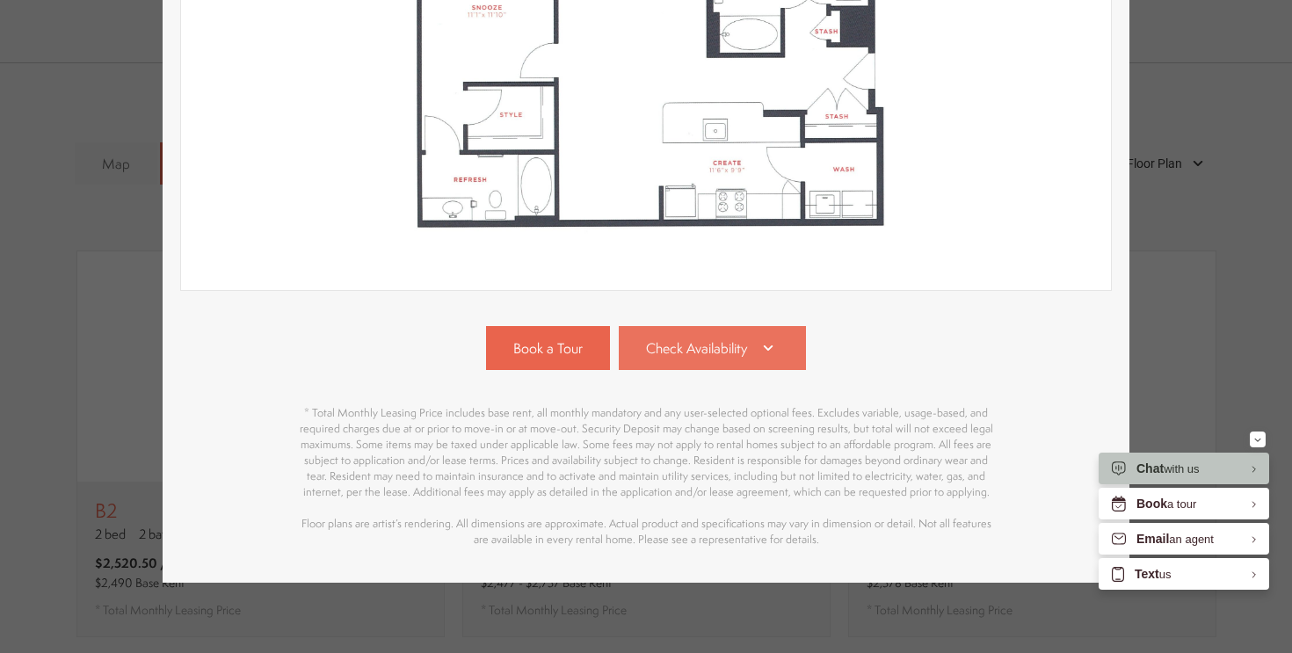
click at [742, 331] on link "Check Availability" at bounding box center [713, 348] width 188 height 44
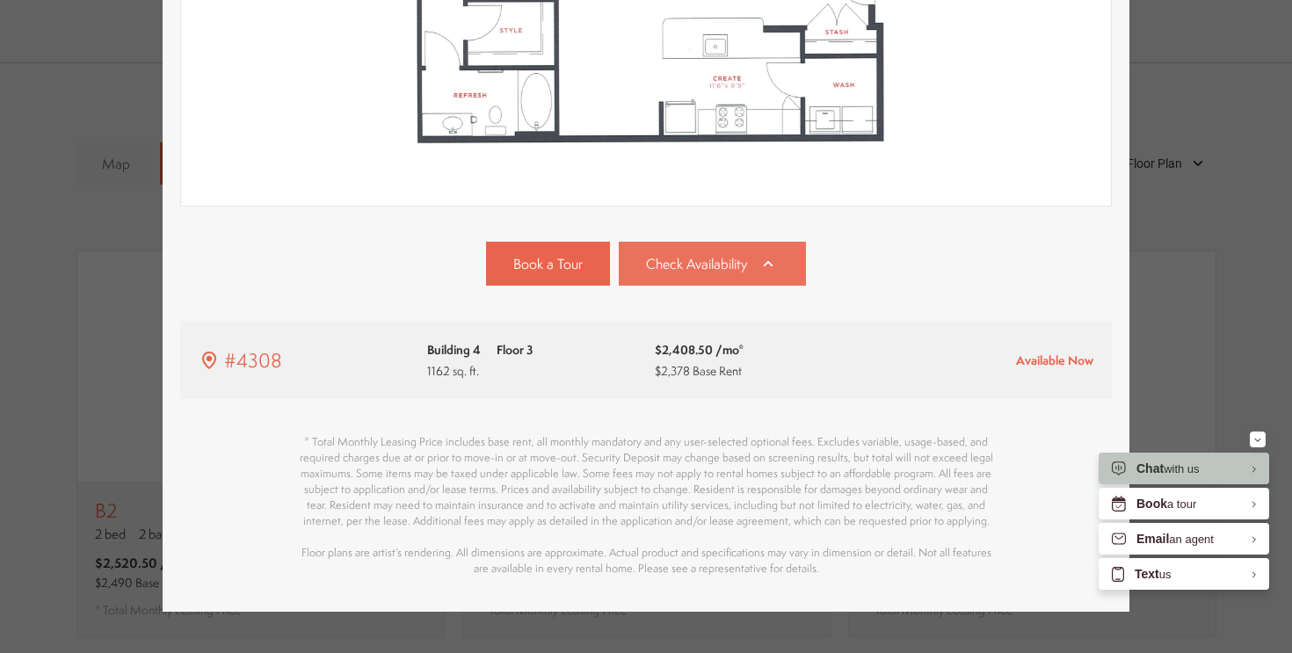
scroll to position [604, 0]
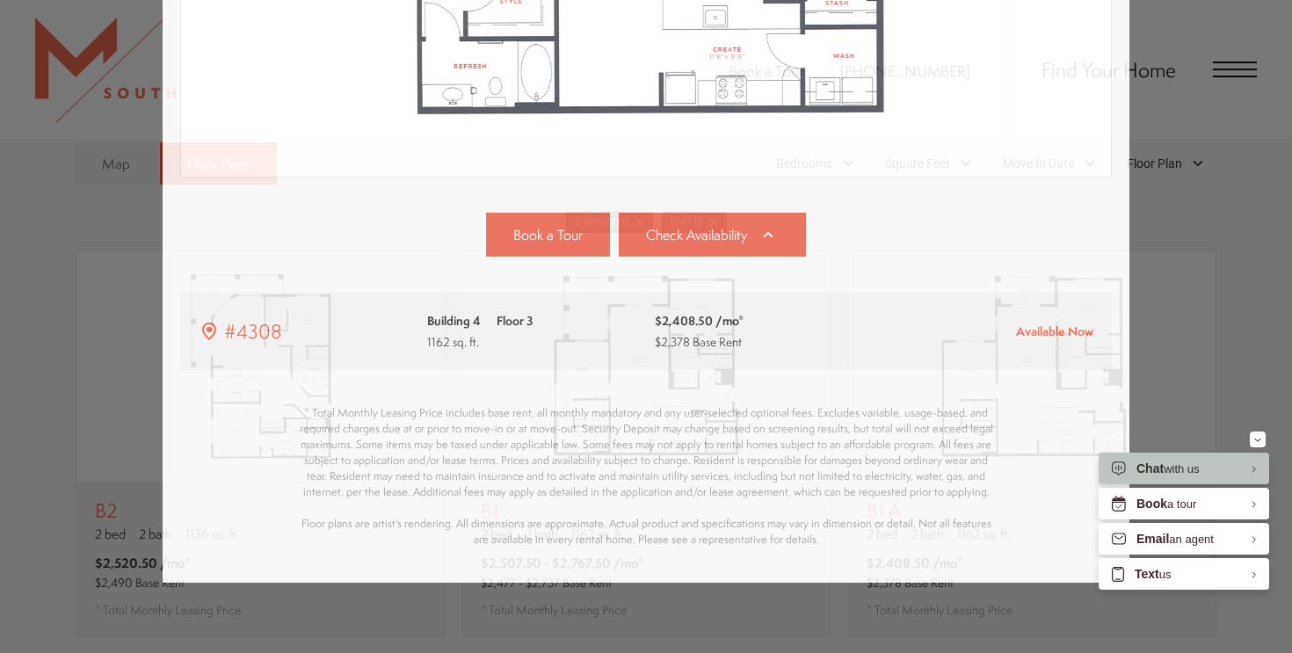
click at [1184, 172] on div "B1 A 2 bed 2 bath 1162 sq. ft. $2,408.50 /mo* $2,378 Base Rent 2D 3D" at bounding box center [646, 326] width 1292 height 653
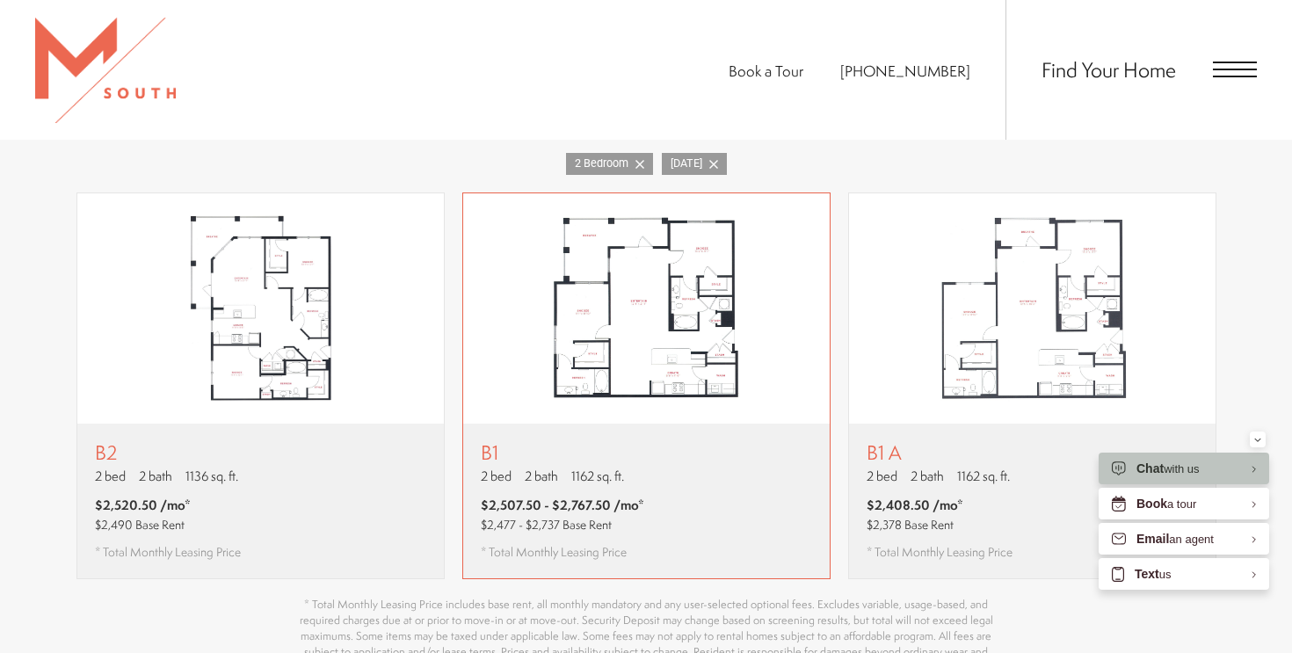
scroll to position [1101, 0]
click at [709, 468] on div "B1 2 bed 2 bath 1162 sq. ft. $2,507.50 - $2,767.50 /mo* $2,477 - $2,737 Base Re…" at bounding box center [646, 499] width 367 height 155
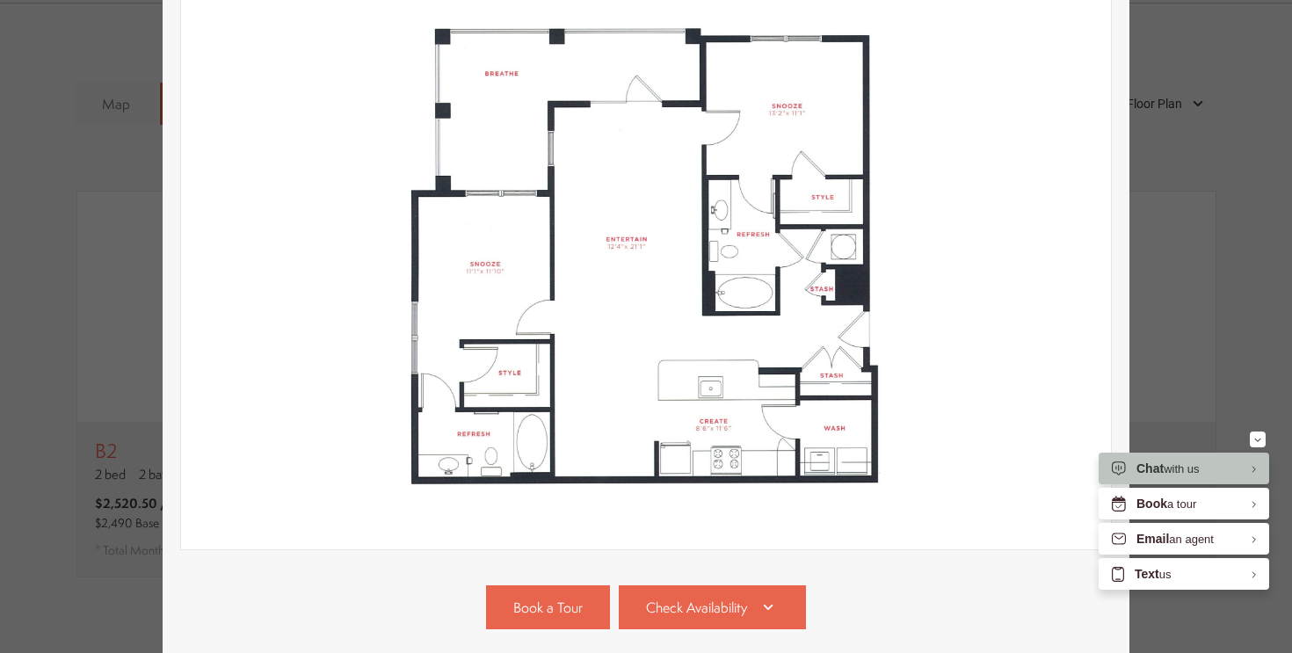
scroll to position [490, 0]
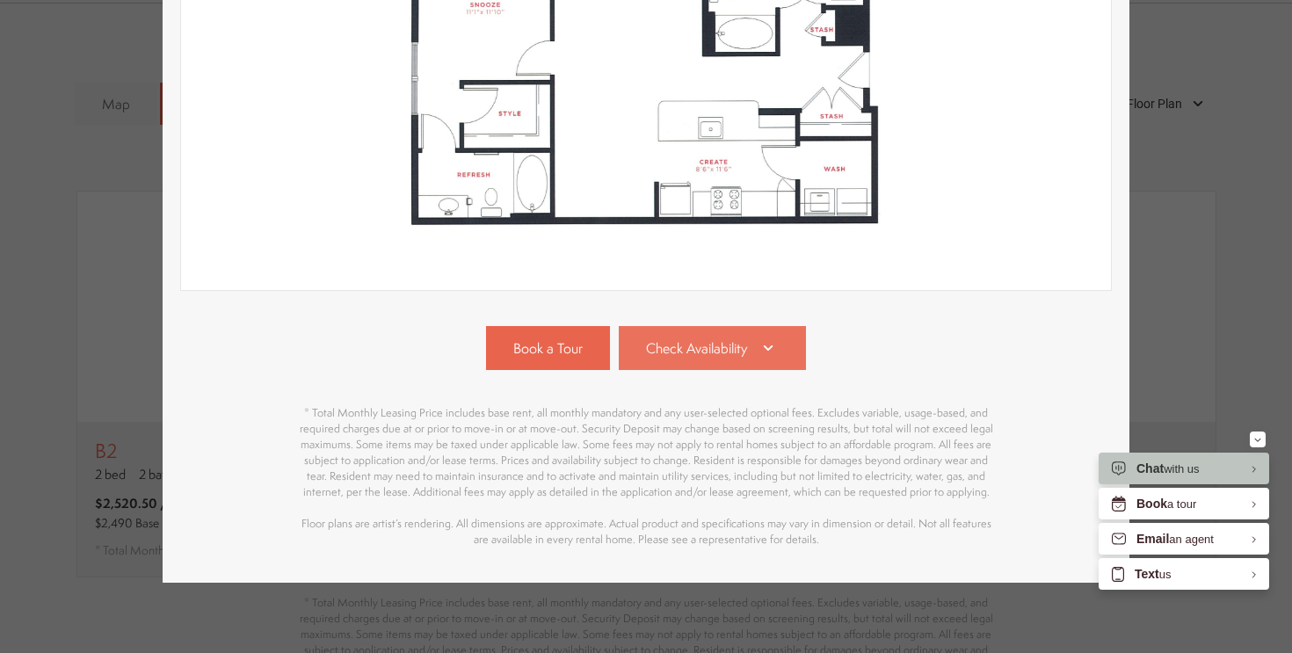
click at [706, 341] on span "Check Availability" at bounding box center [696, 348] width 101 height 20
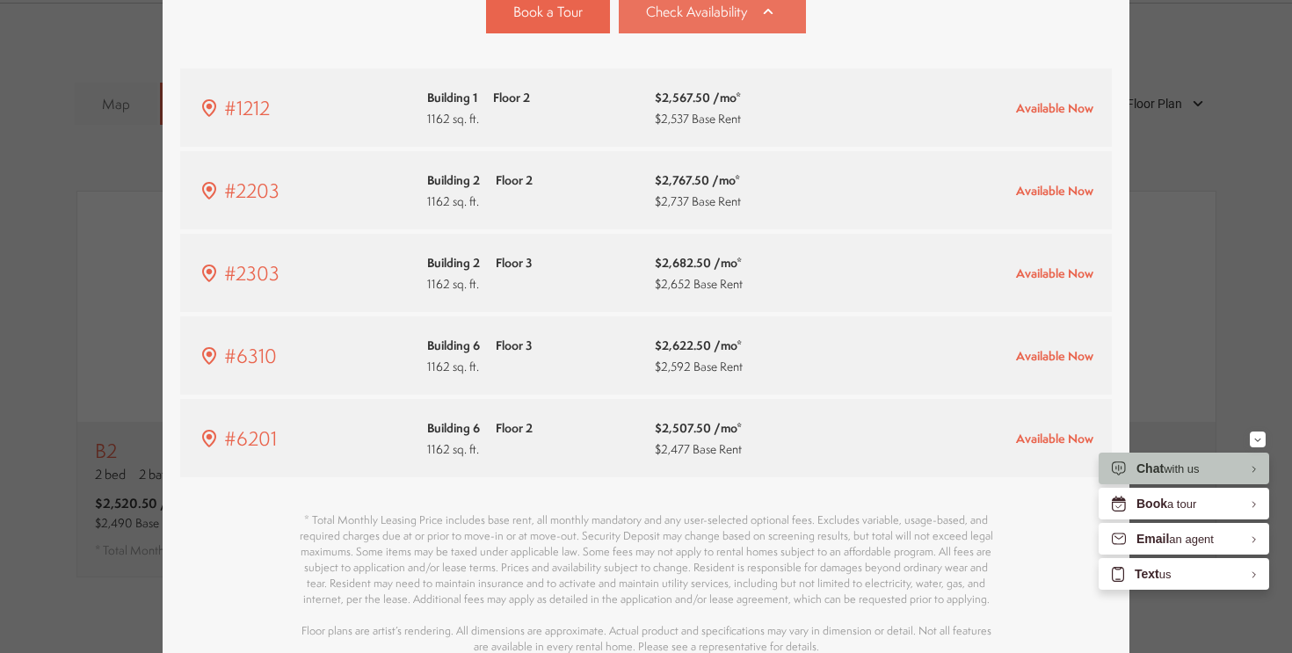
scroll to position [828, 0]
click at [689, 456] on span "$2,477 Base Rent" at bounding box center [698, 448] width 87 height 21
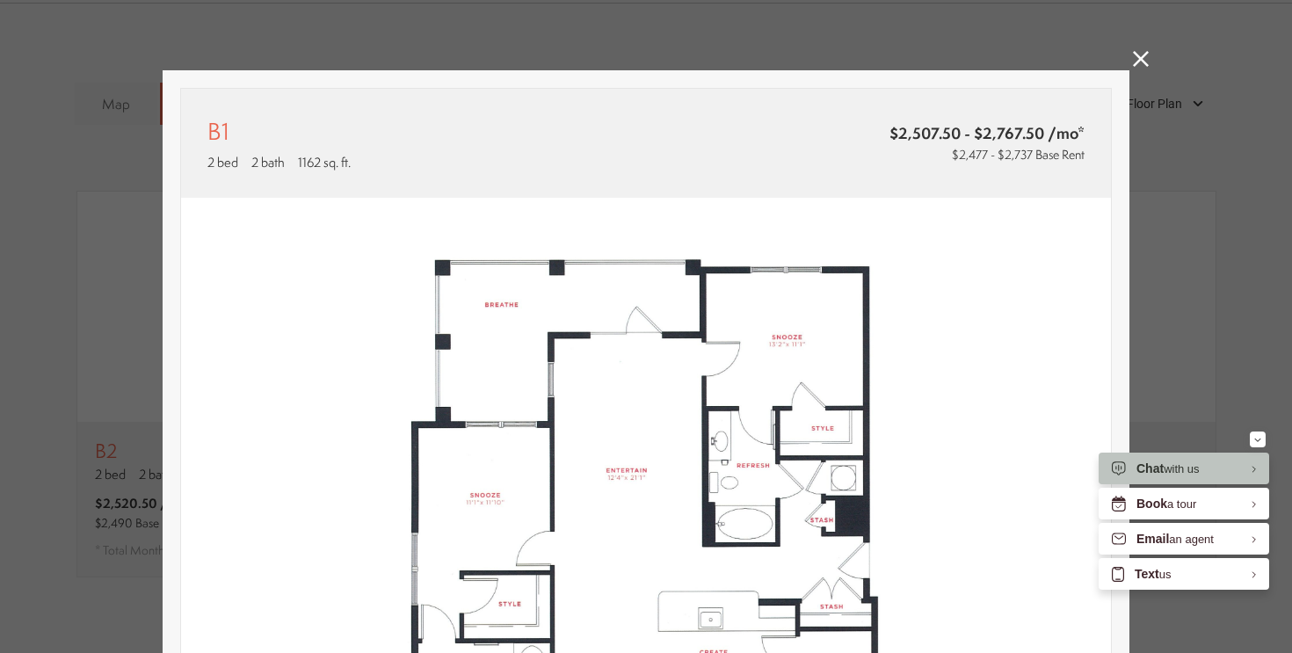
scroll to position [1101, 0]
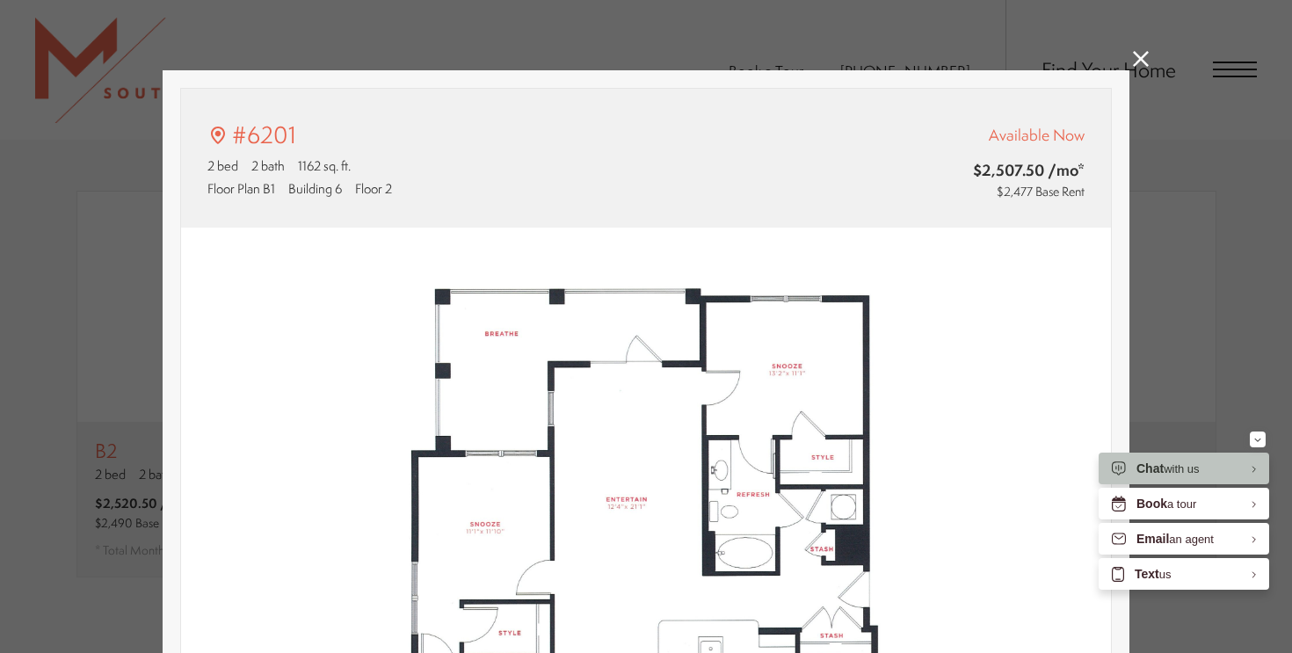
type input "**********"
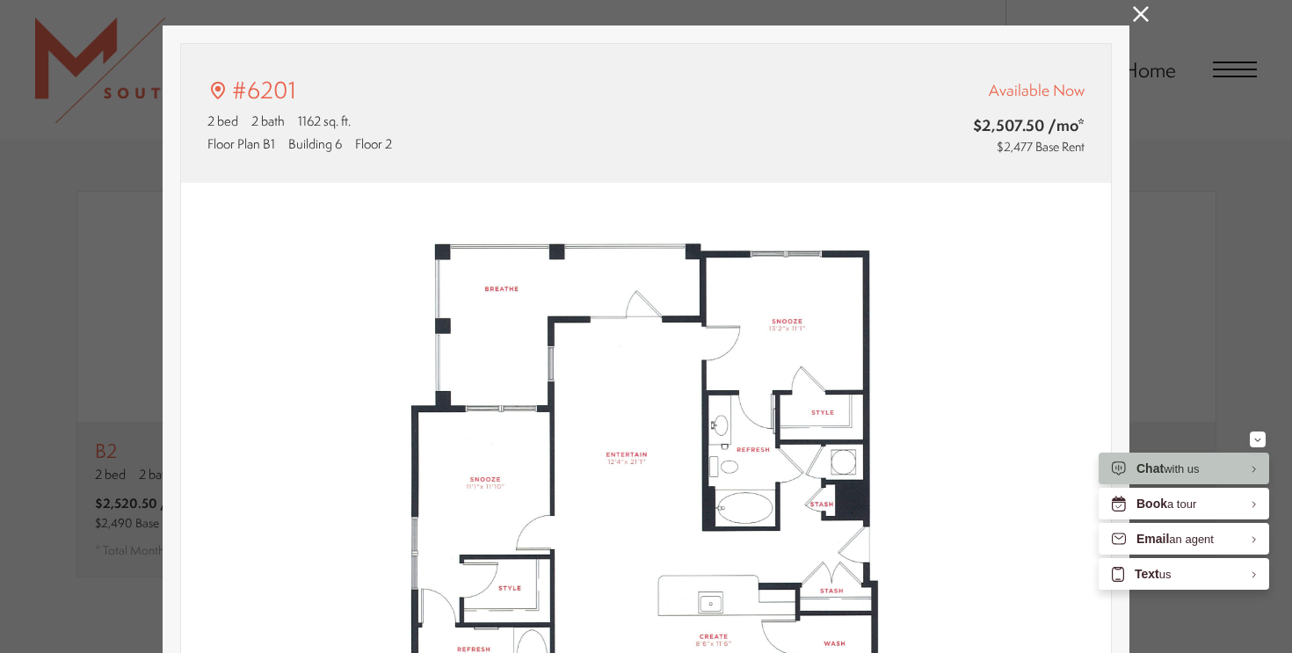
scroll to position [52, 0]
